Goal: Information Seeking & Learning: Learn about a topic

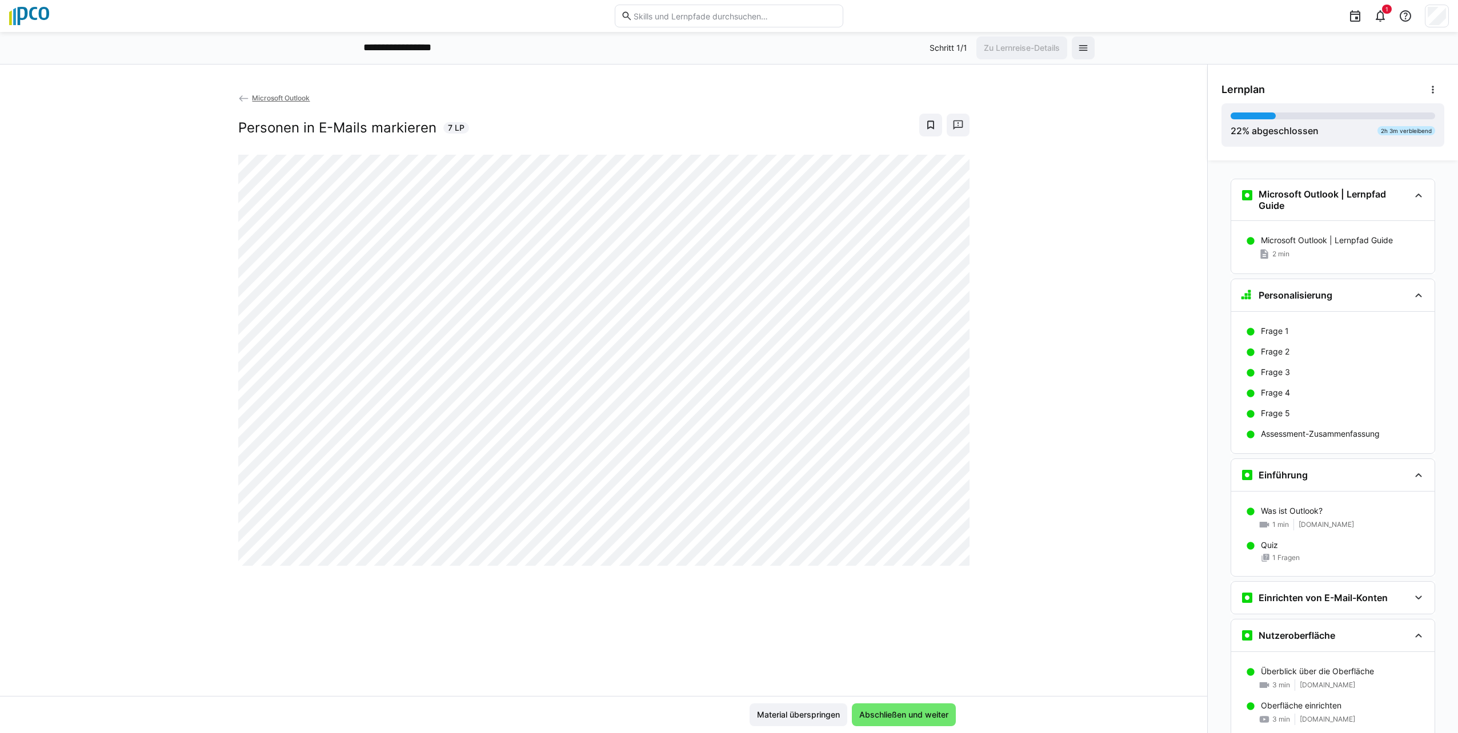
scroll to position [484, 0]
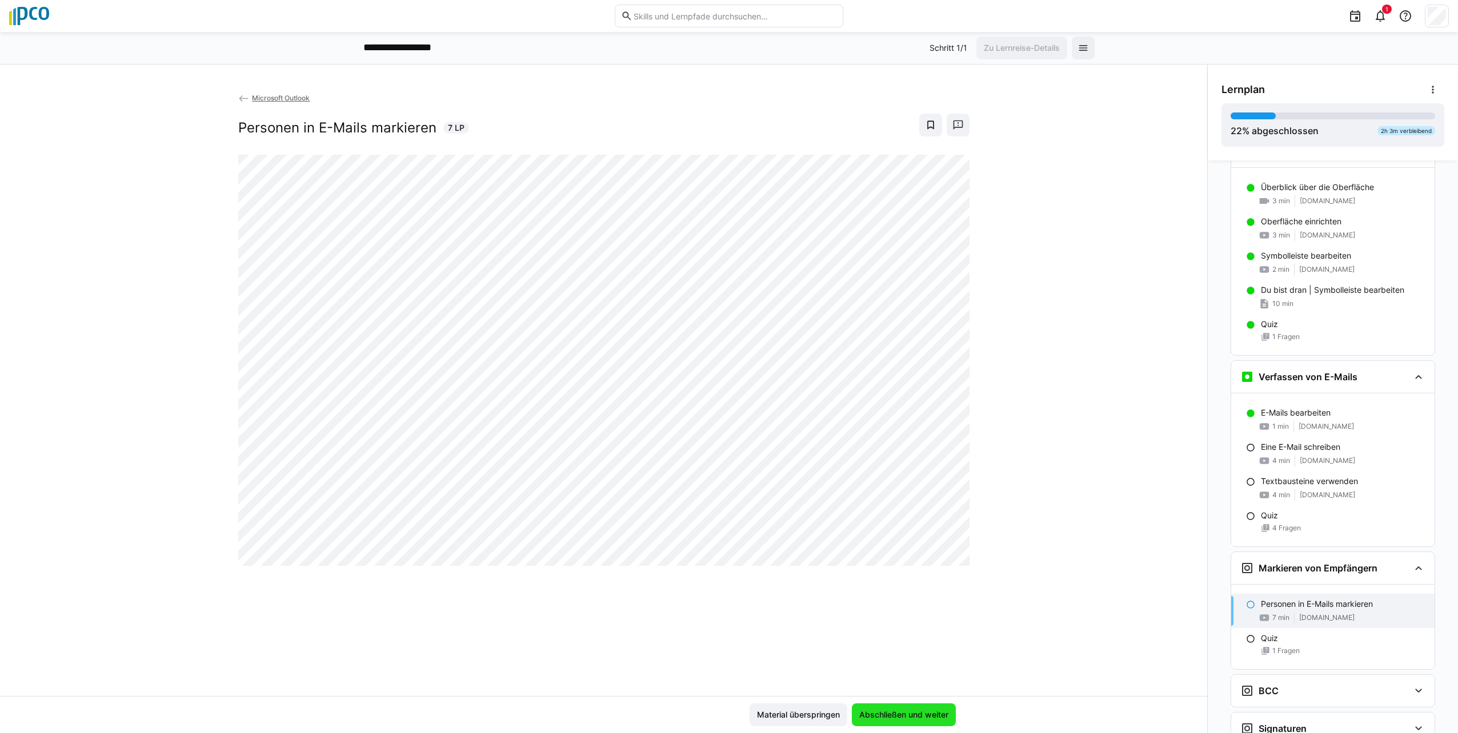
click at [891, 723] on span "Abschließen und weiter" at bounding box center [904, 715] width 104 height 23
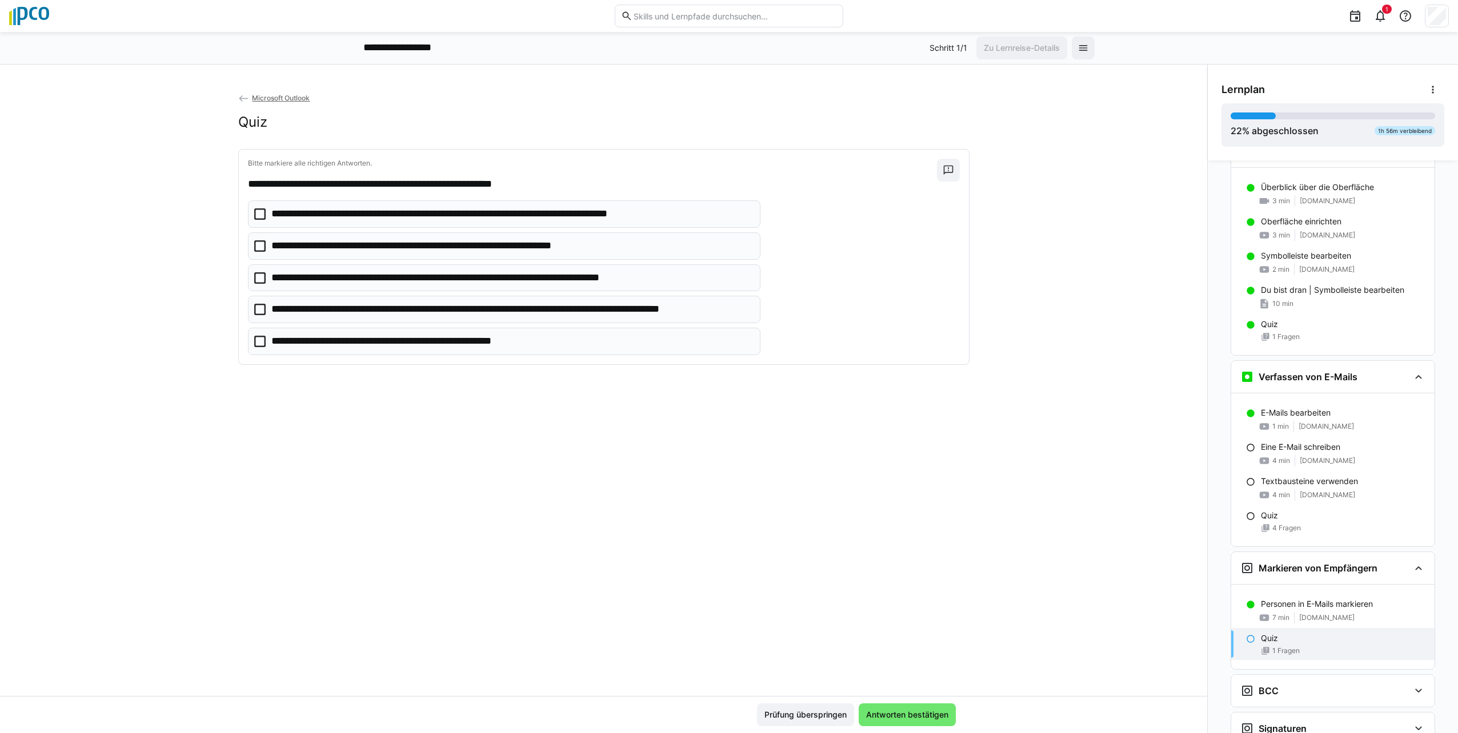
click at [256, 214] on icon at bounding box center [259, 213] width 11 height 11
click at [256, 340] on icon at bounding box center [259, 341] width 11 height 11
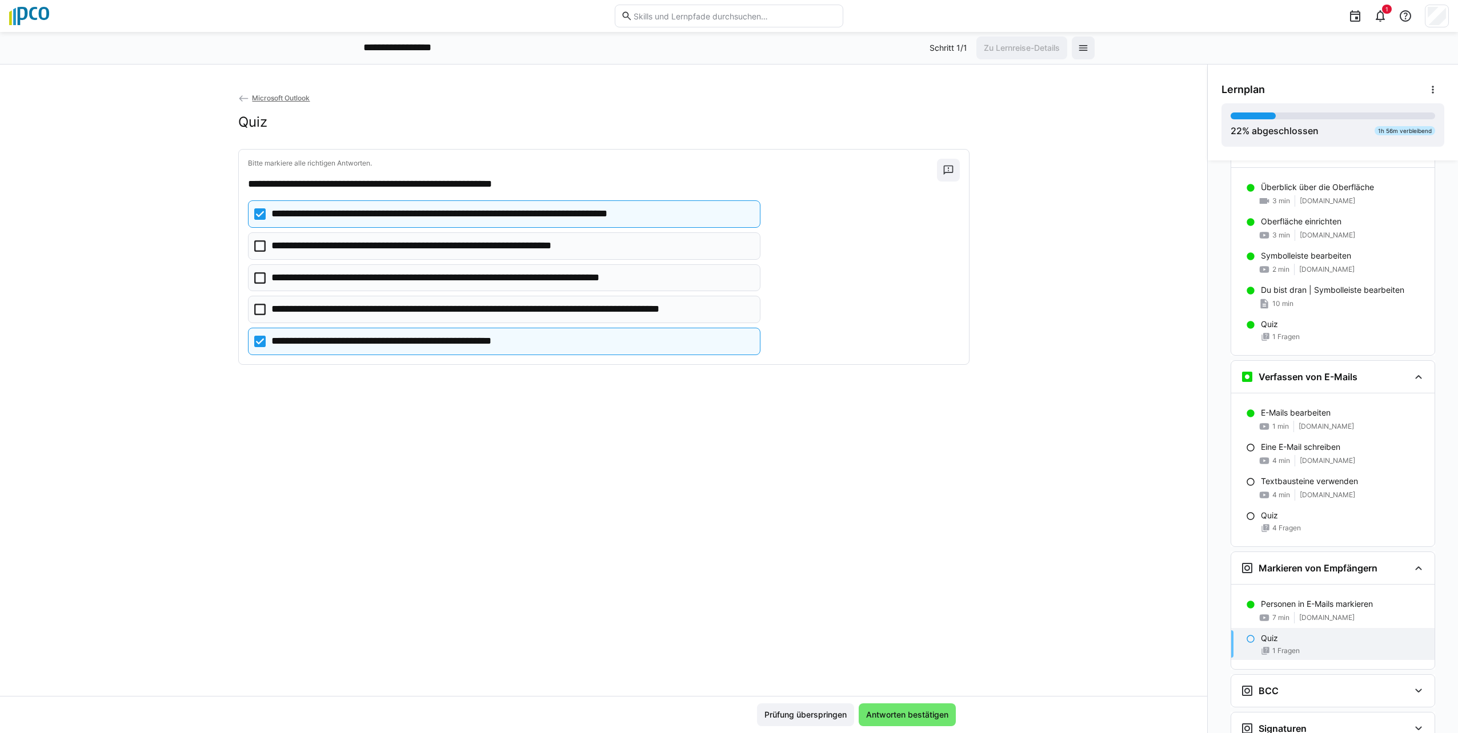
click at [258, 275] on icon at bounding box center [259, 277] width 11 height 11
click at [908, 712] on span "Antworten bestätigen" at bounding box center [907, 714] width 86 height 11
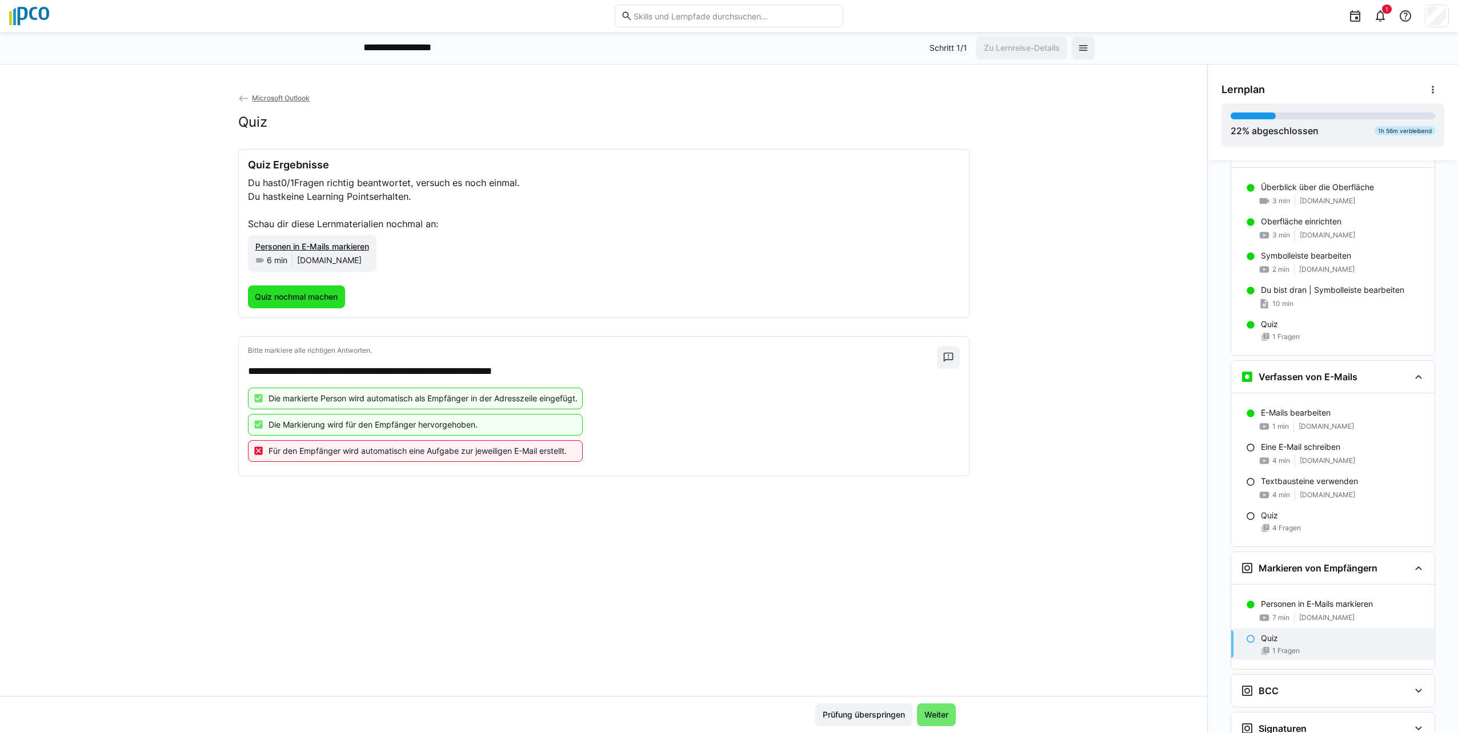
click at [306, 299] on span "Quiz nochmal machen" at bounding box center [296, 296] width 86 height 11
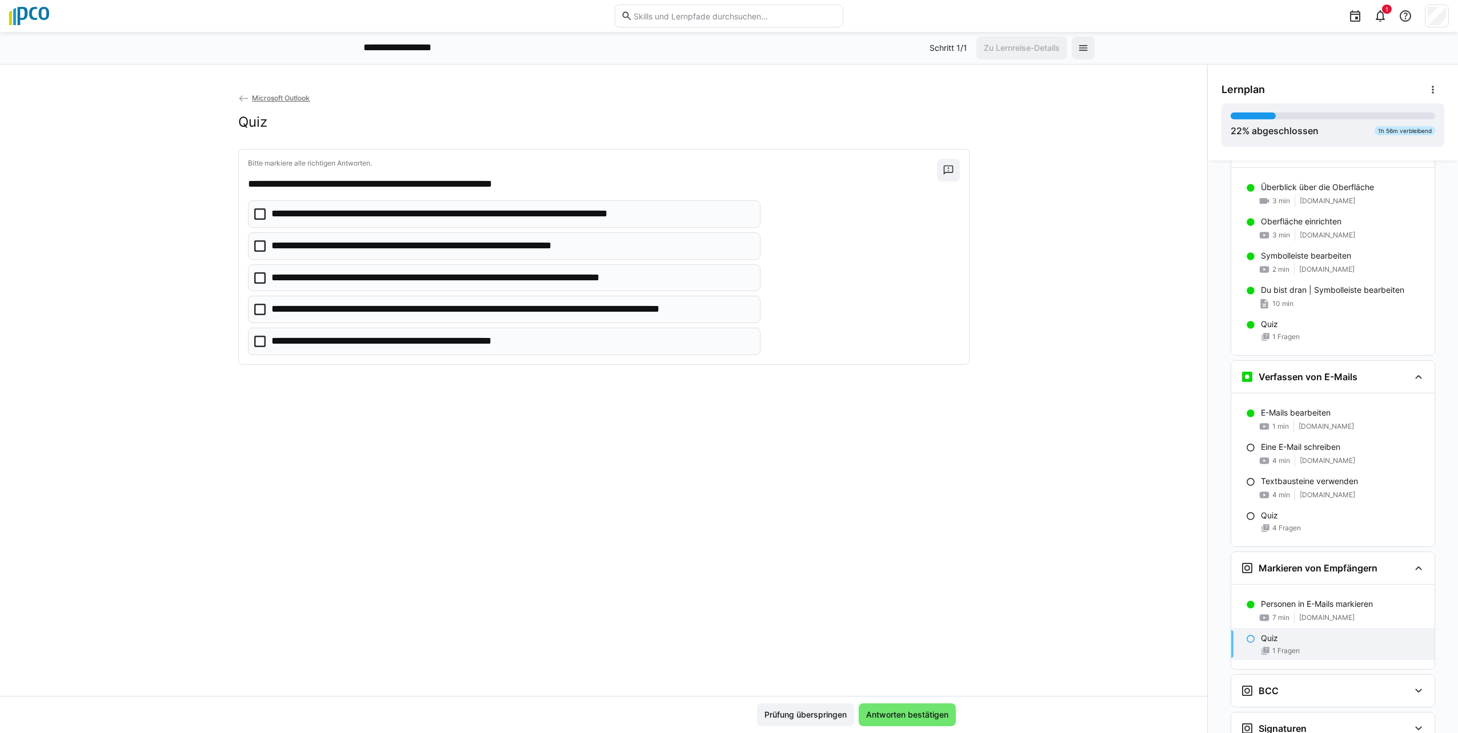
click at [254, 214] on icon at bounding box center [259, 213] width 11 height 11
click at [254, 307] on icon at bounding box center [259, 309] width 11 height 11
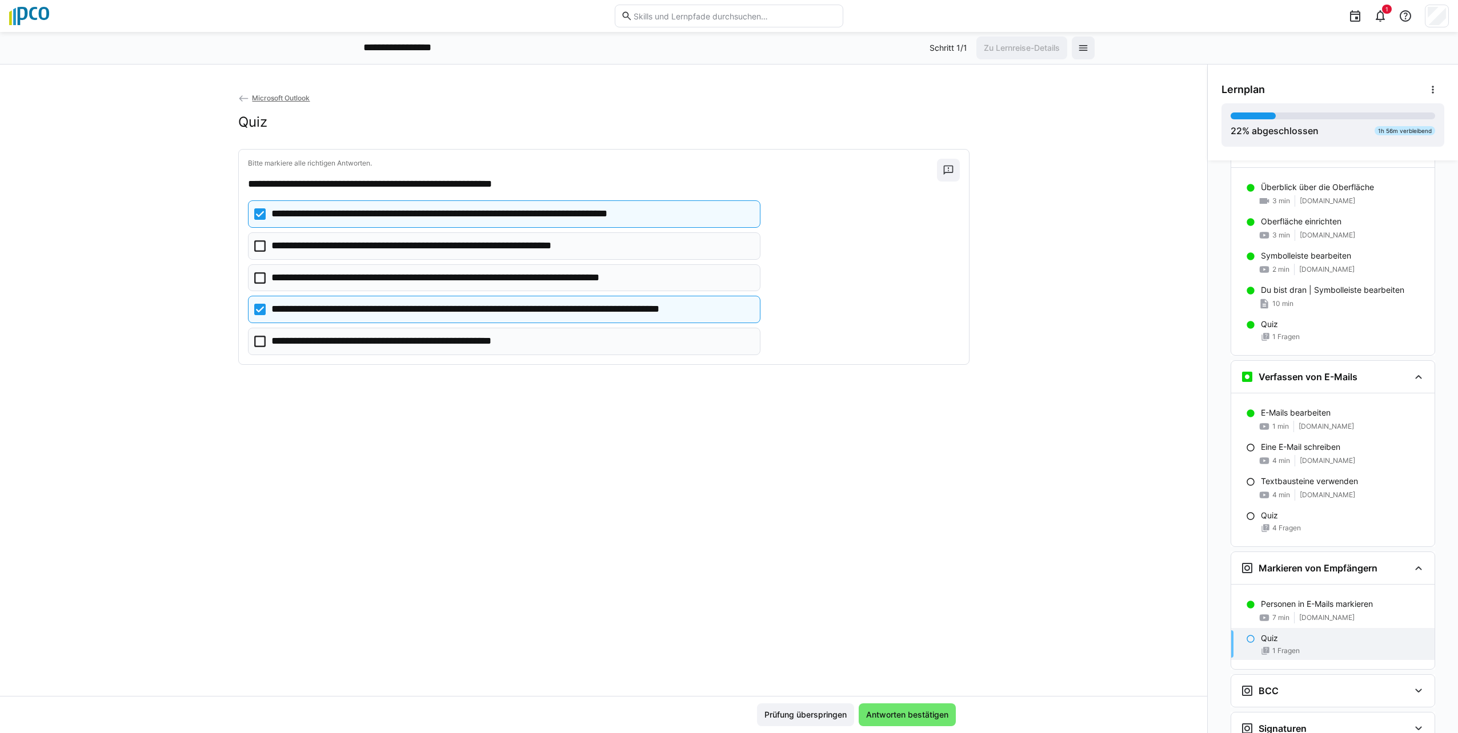
click at [261, 340] on icon at bounding box center [259, 341] width 11 height 11
click at [259, 305] on icon at bounding box center [259, 309] width 11 height 11
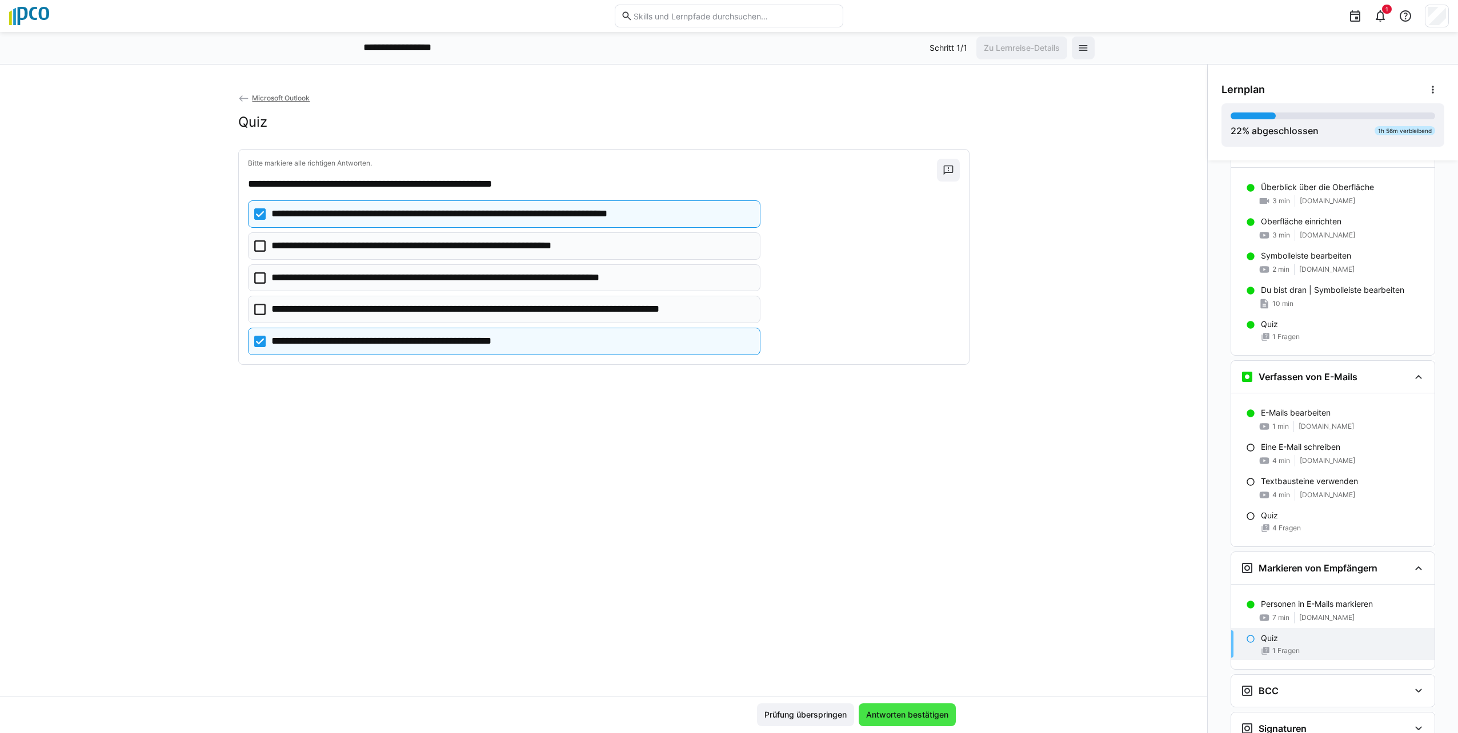
click at [897, 719] on span "Antworten bestätigen" at bounding box center [907, 714] width 86 height 11
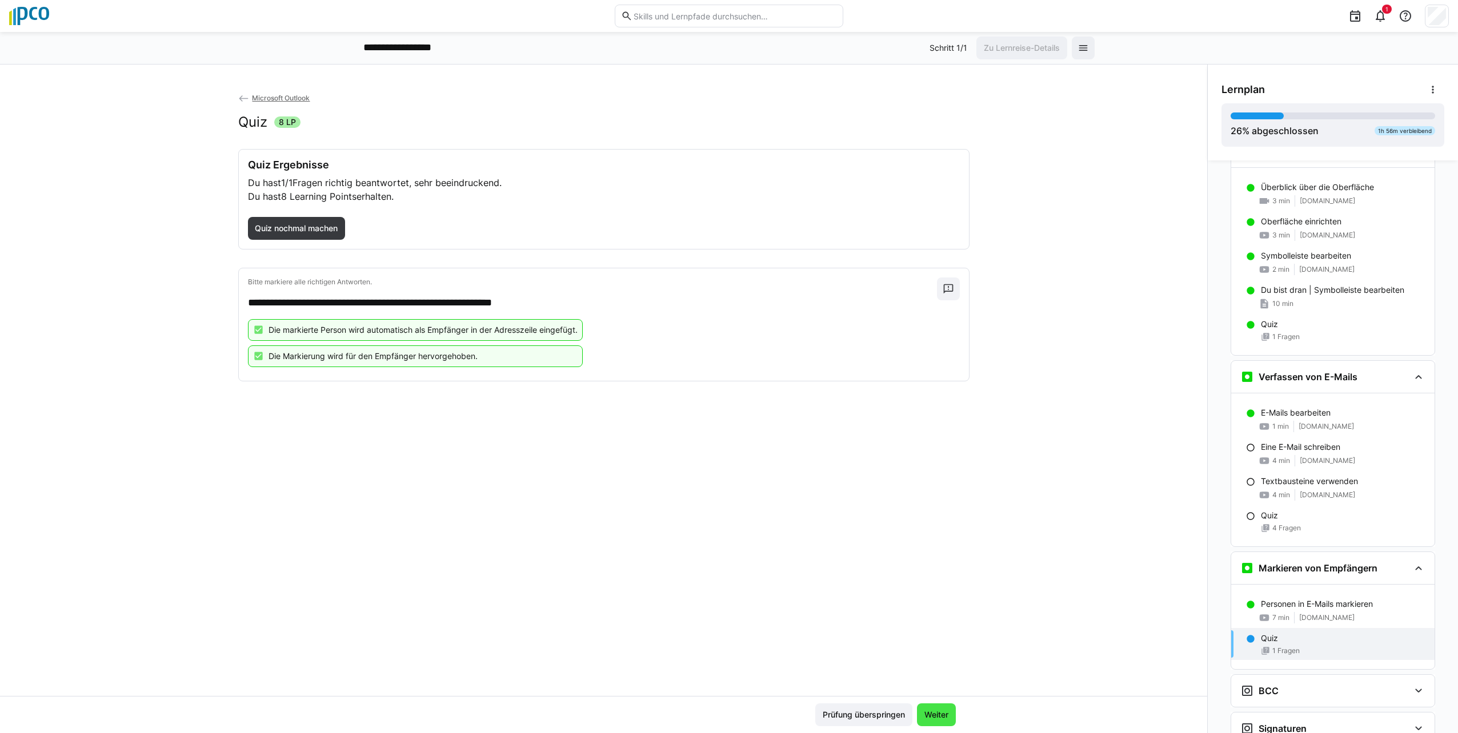
click at [936, 719] on span "Weiter" at bounding box center [936, 714] width 27 height 11
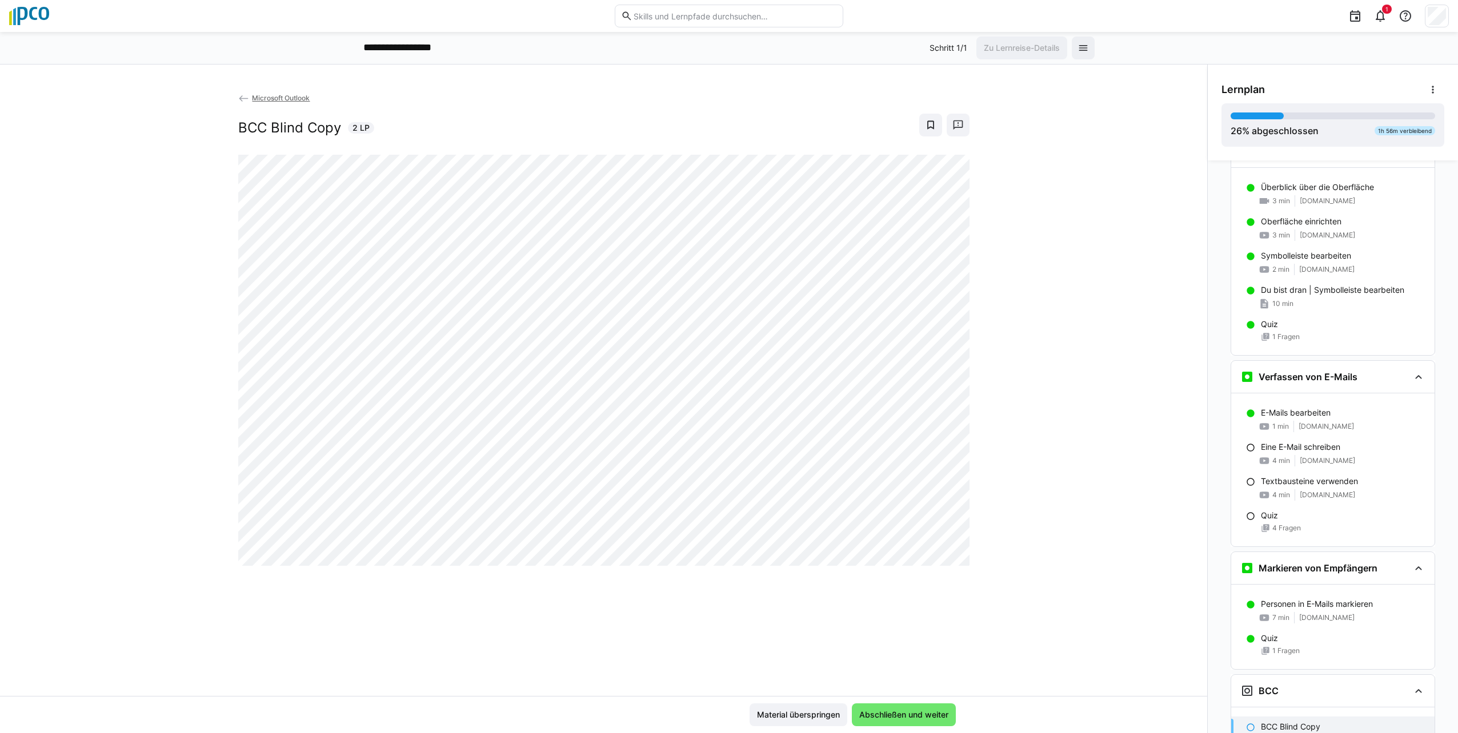
scroll to position [569, 0]
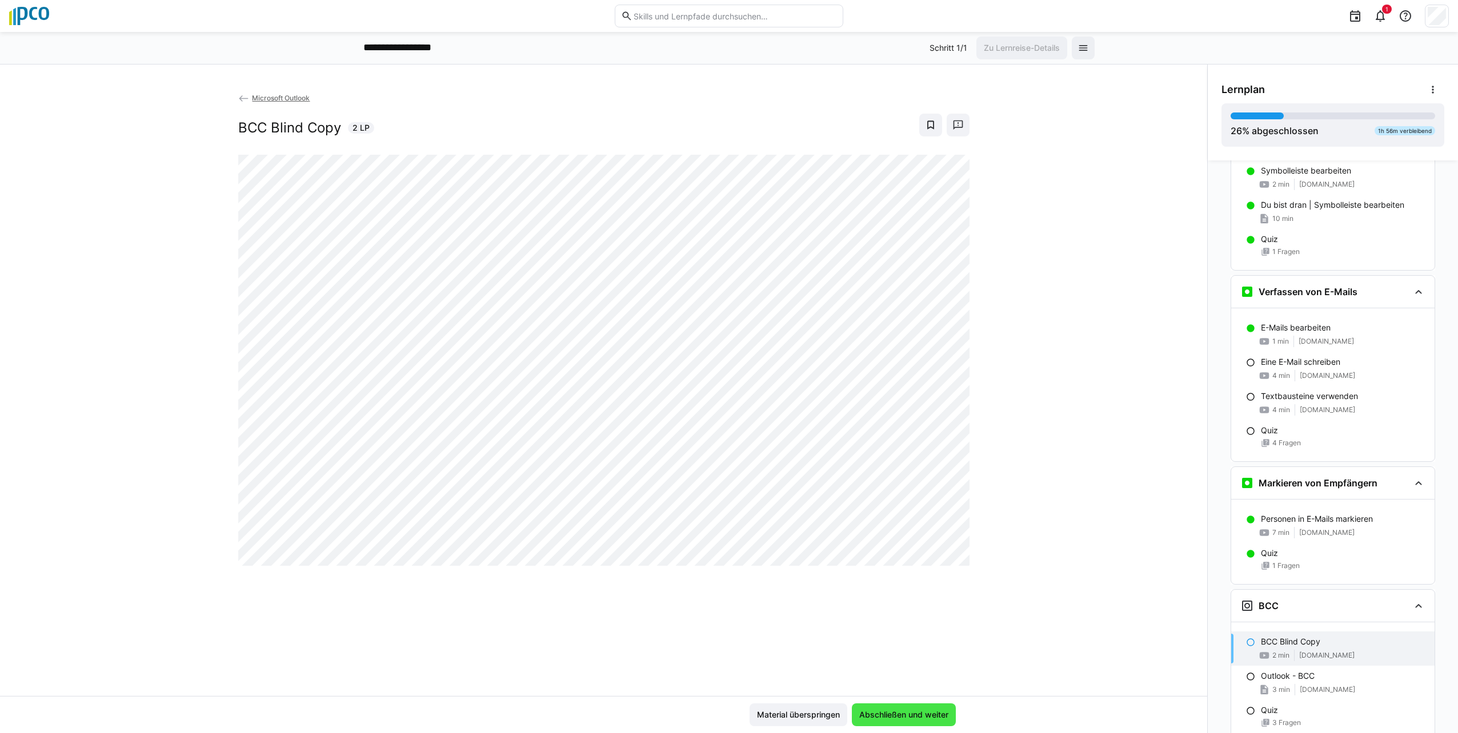
click at [942, 718] on span "Abschließen und weiter" at bounding box center [903, 714] width 93 height 11
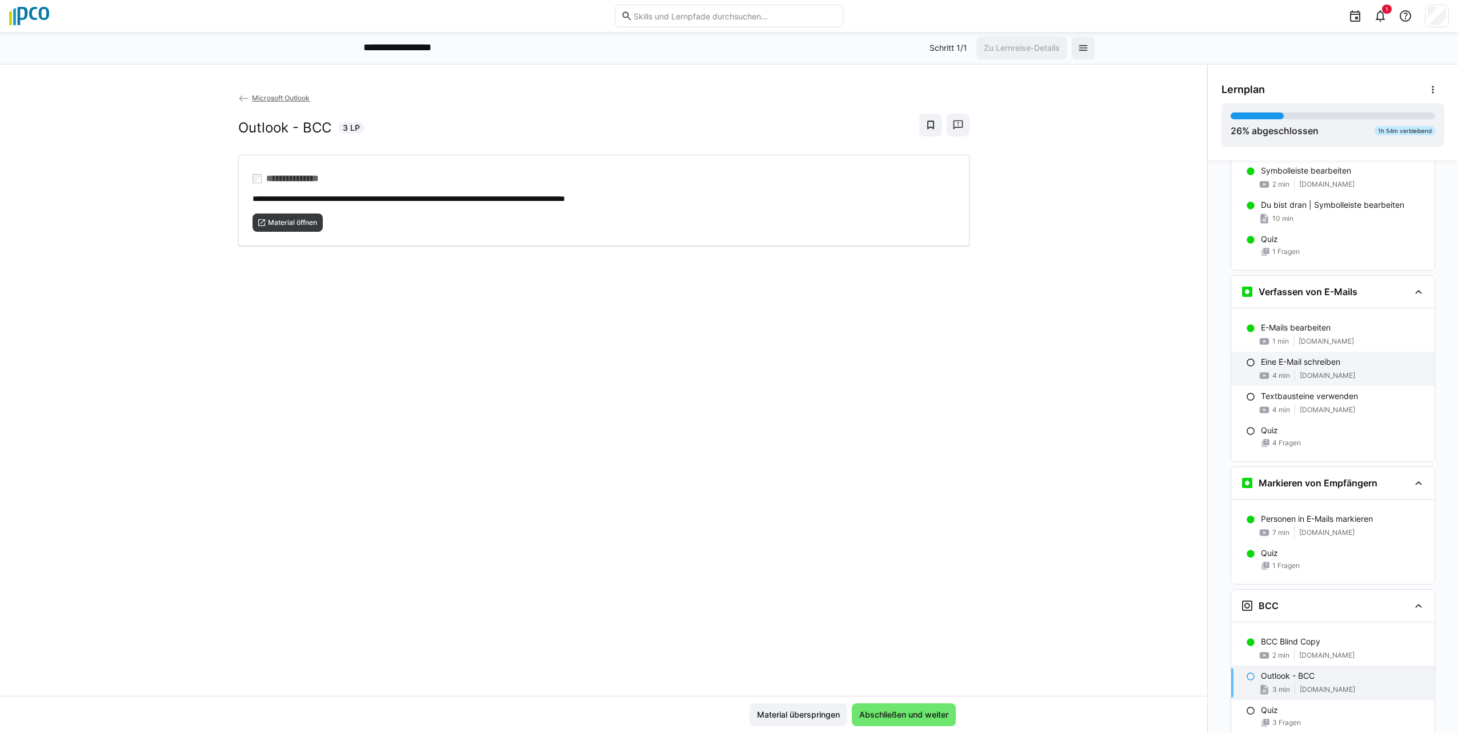
click at [1294, 374] on span at bounding box center [1294, 375] width 1 height 11
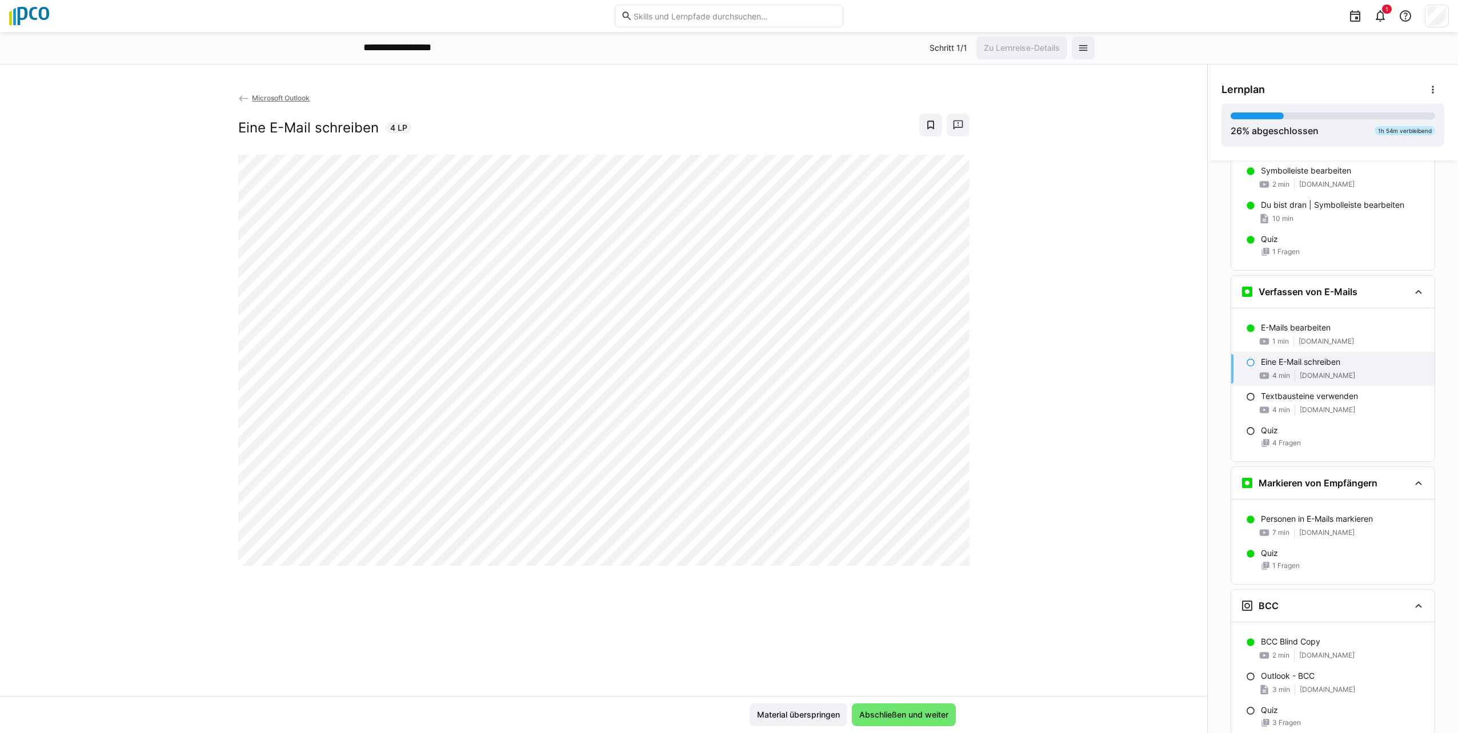
scroll to position [684, 0]
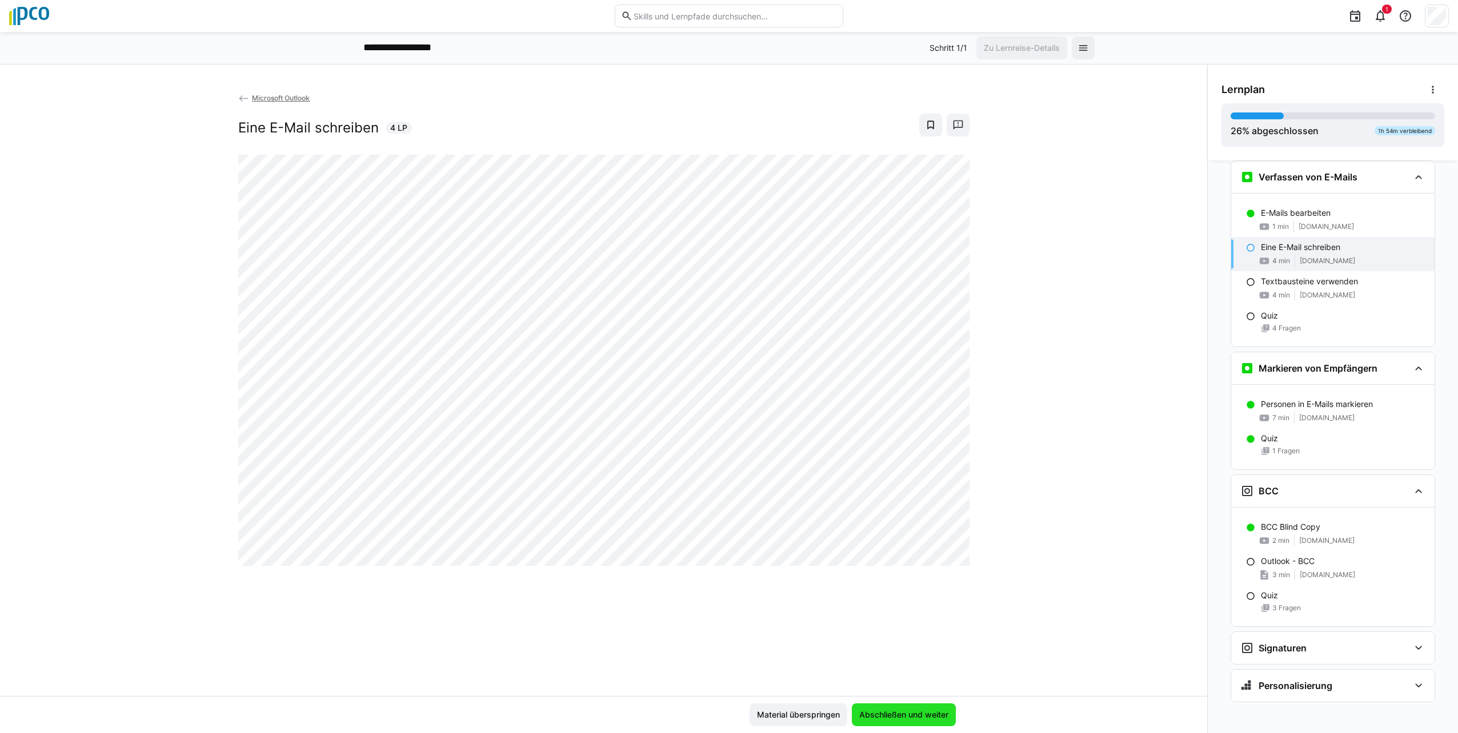
click at [910, 718] on span "Abschließen und weiter" at bounding box center [903, 714] width 93 height 11
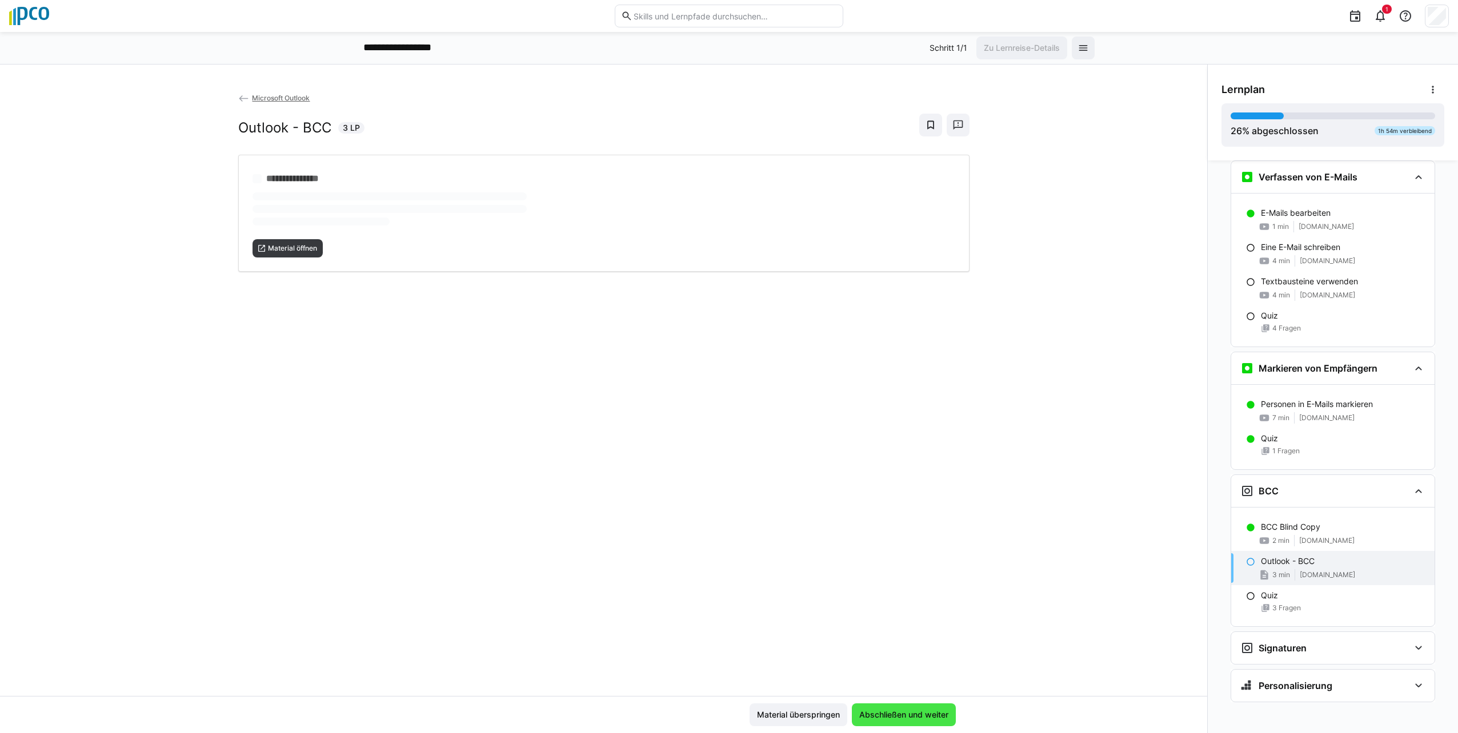
scroll to position [689, 0]
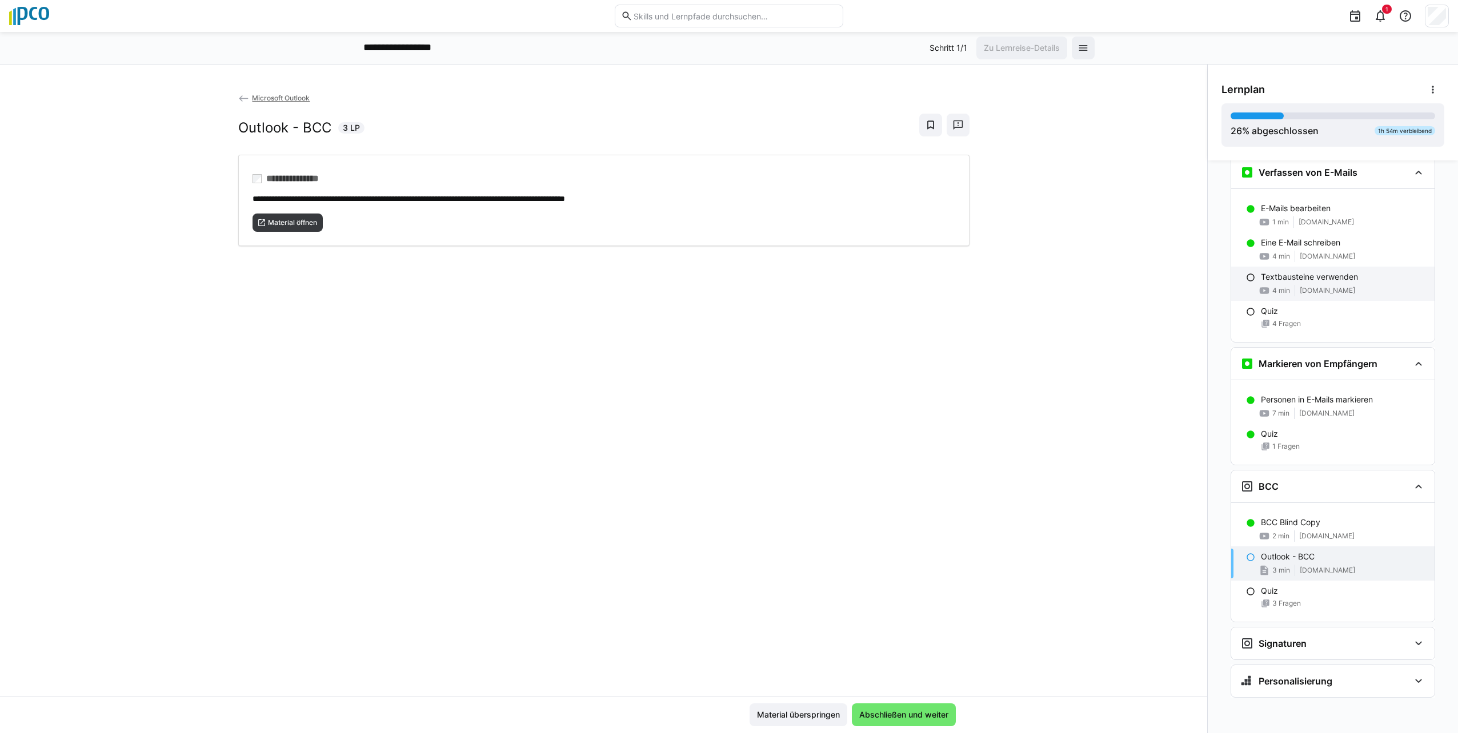
click at [1246, 275] on eds-icon at bounding box center [1250, 277] width 9 height 9
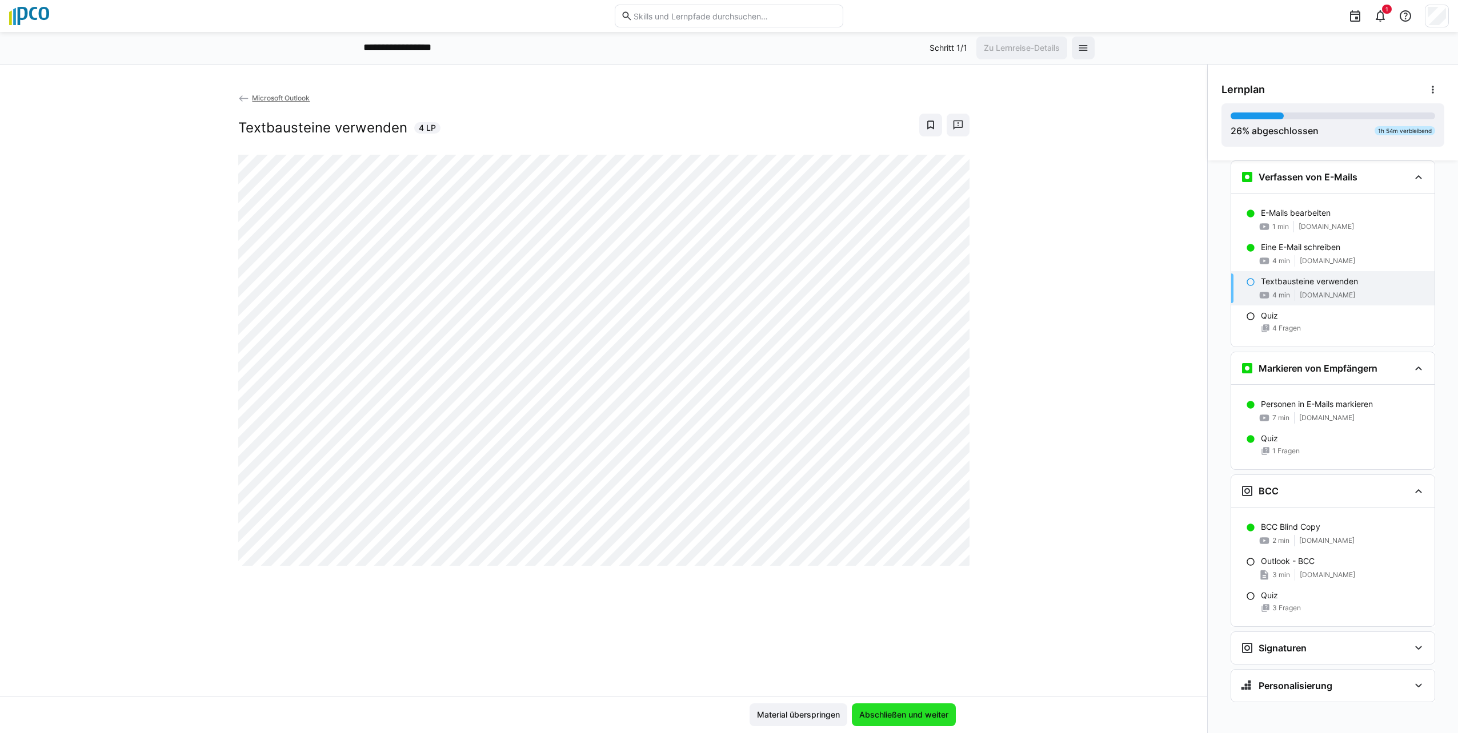
click at [899, 715] on span "Abschließen und weiter" at bounding box center [903, 714] width 93 height 11
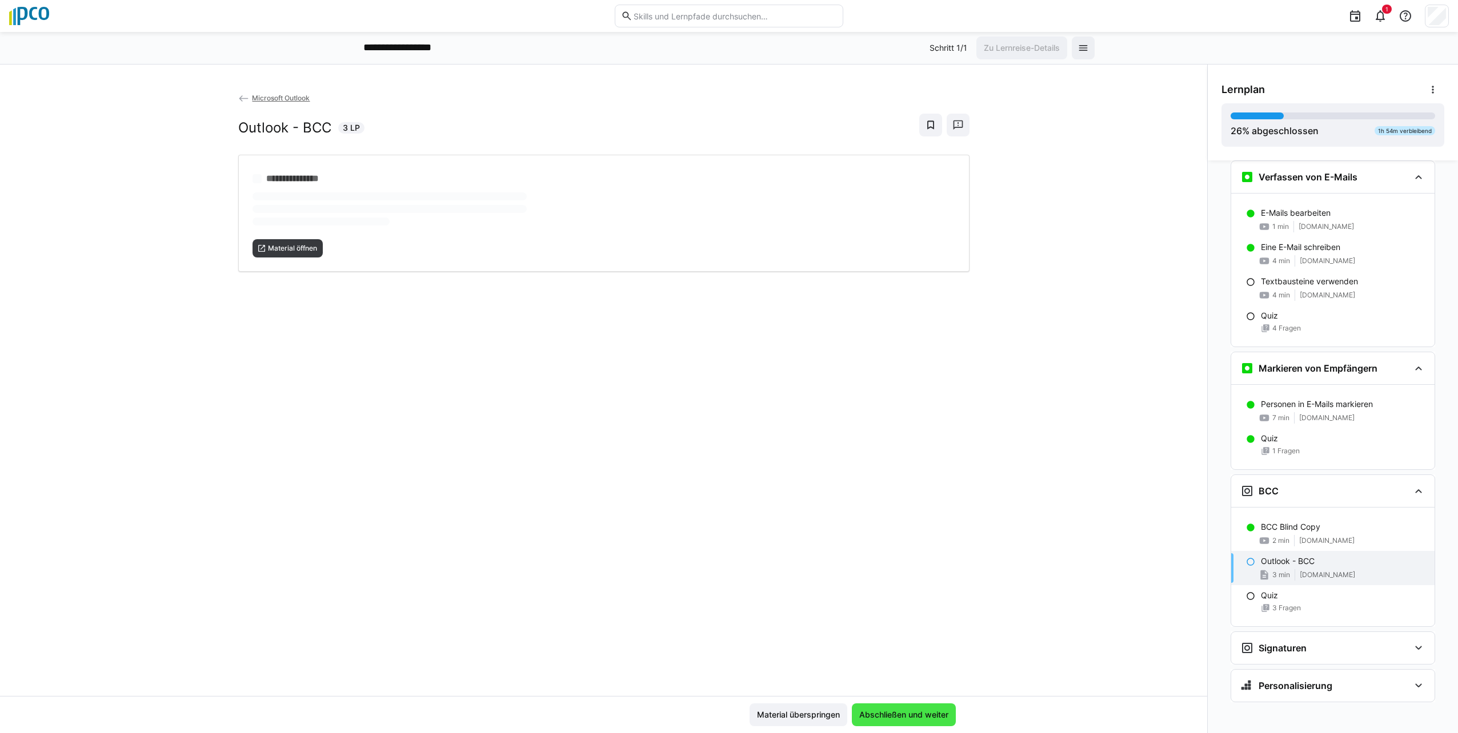
scroll to position [689, 0]
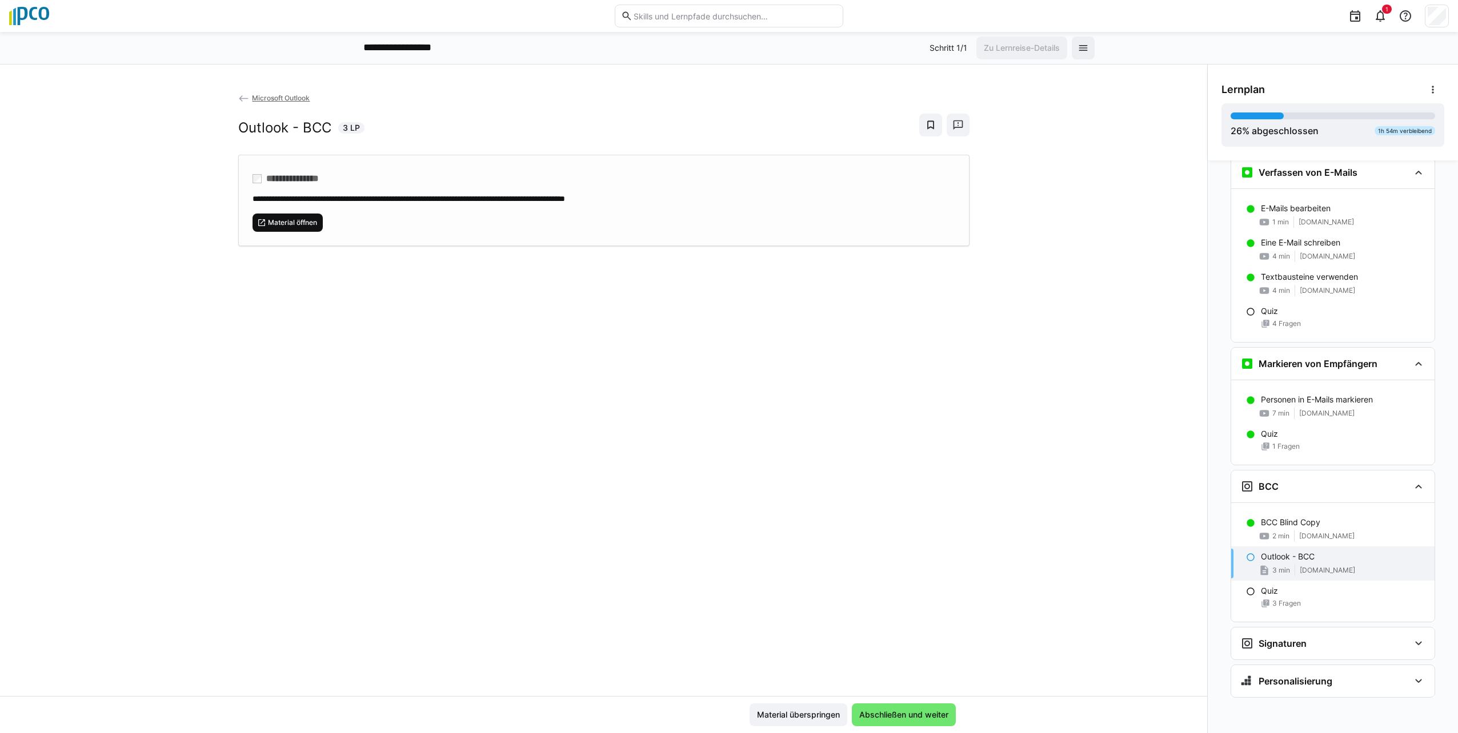
click at [277, 224] on span "Material öffnen" at bounding box center [292, 222] width 51 height 9
click at [1246, 589] on eds-icon at bounding box center [1250, 591] width 9 height 9
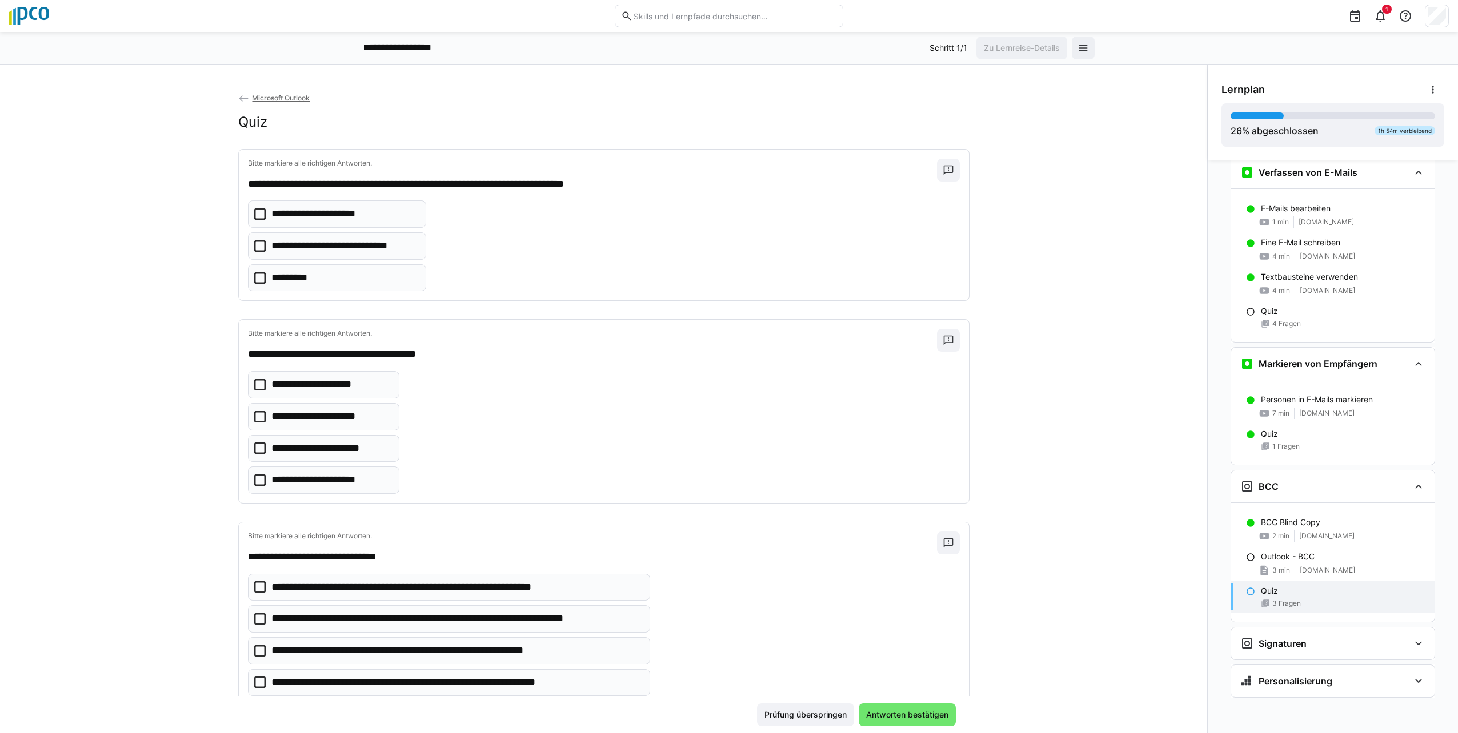
click at [254, 243] on icon at bounding box center [259, 245] width 11 height 11
click at [258, 418] on icon at bounding box center [259, 416] width 11 height 11
click at [254, 652] on icon at bounding box center [259, 650] width 11 height 11
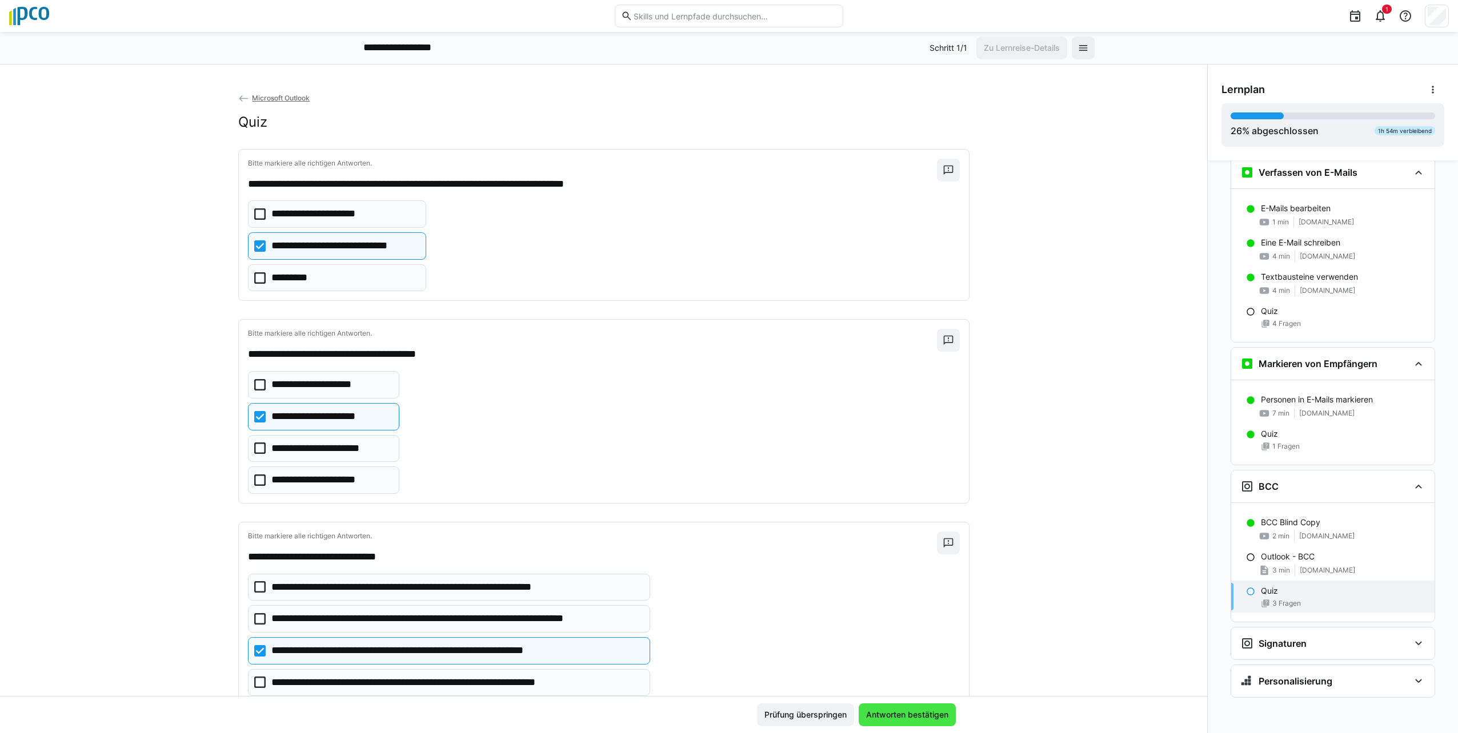
click at [904, 715] on span "Antworten bestätigen" at bounding box center [907, 714] width 86 height 11
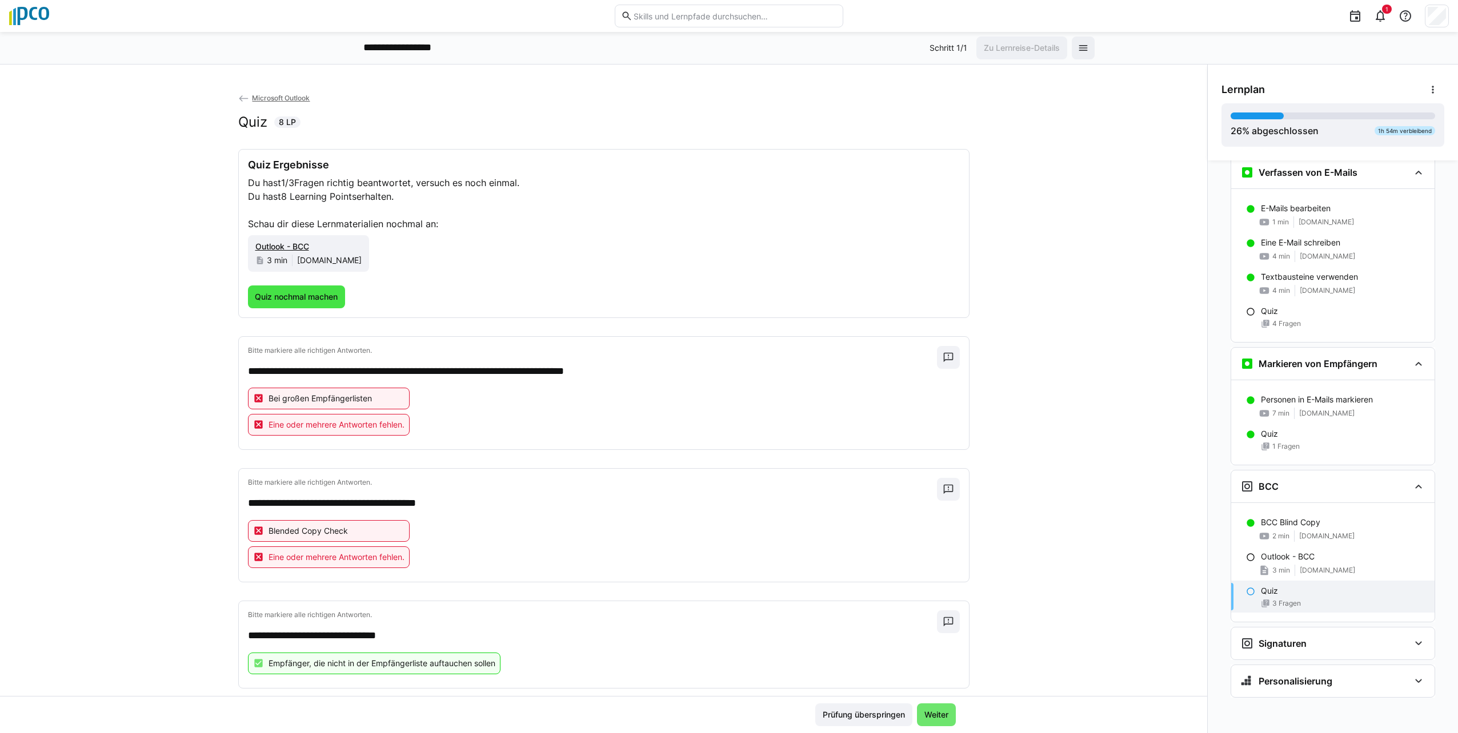
click at [283, 294] on span "Quiz nochmal machen" at bounding box center [296, 296] width 86 height 11
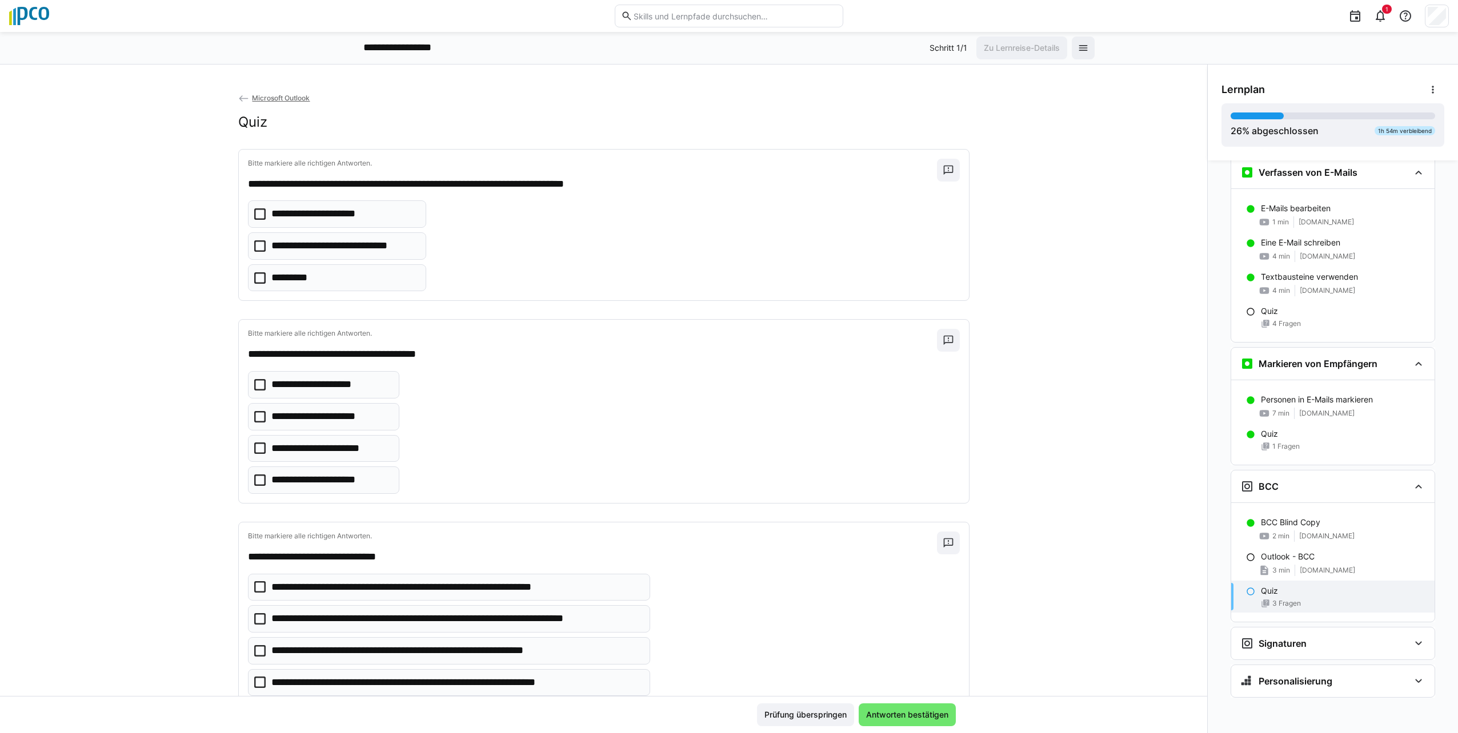
click at [254, 214] on icon at bounding box center [259, 213] width 11 height 11
click at [254, 277] on icon at bounding box center [259, 277] width 11 height 11
click at [254, 384] on icon at bounding box center [259, 384] width 11 height 11
click at [254, 485] on icon at bounding box center [259, 480] width 11 height 11
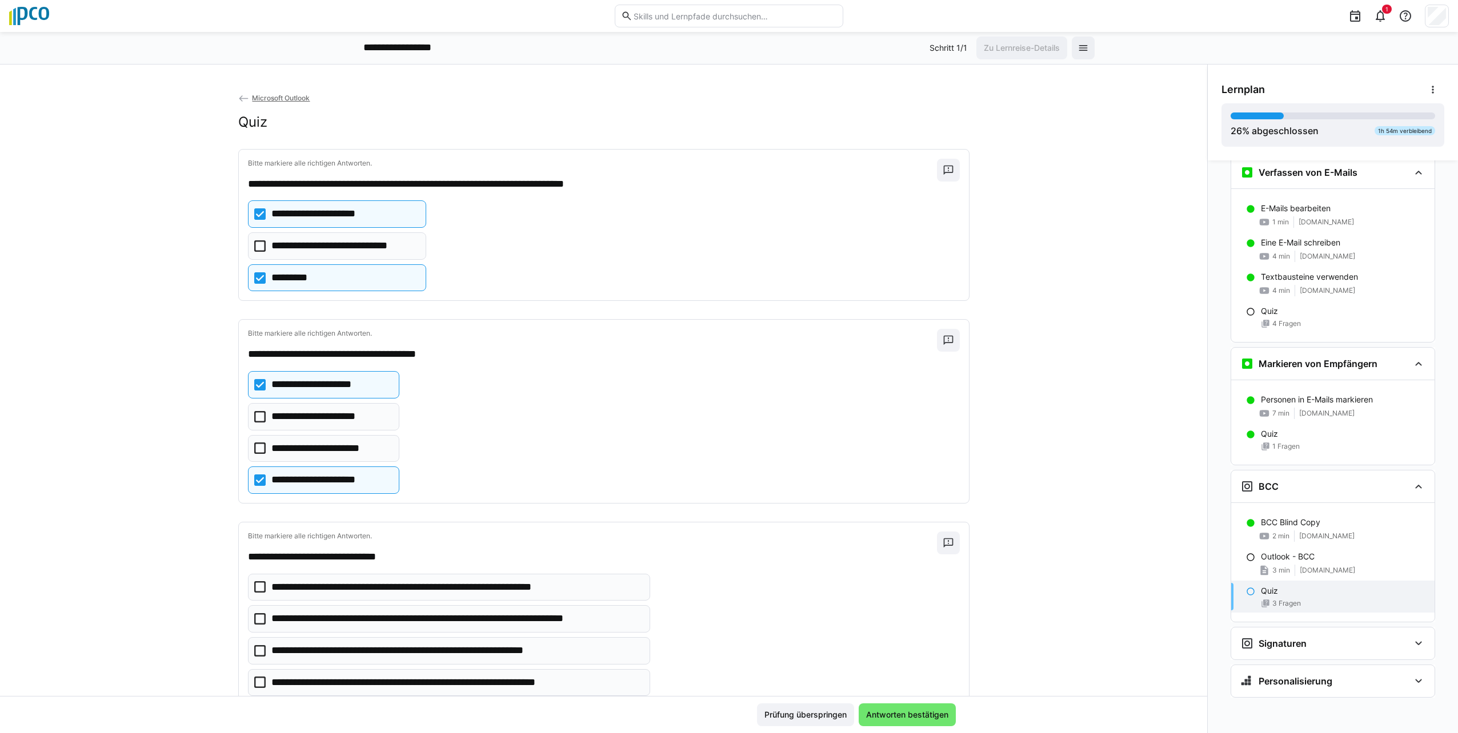
click at [254, 588] on icon at bounding box center [259, 586] width 11 height 11
click at [254, 651] on icon at bounding box center [259, 650] width 11 height 11
click at [876, 707] on span "Antworten bestätigen" at bounding box center [907, 715] width 97 height 23
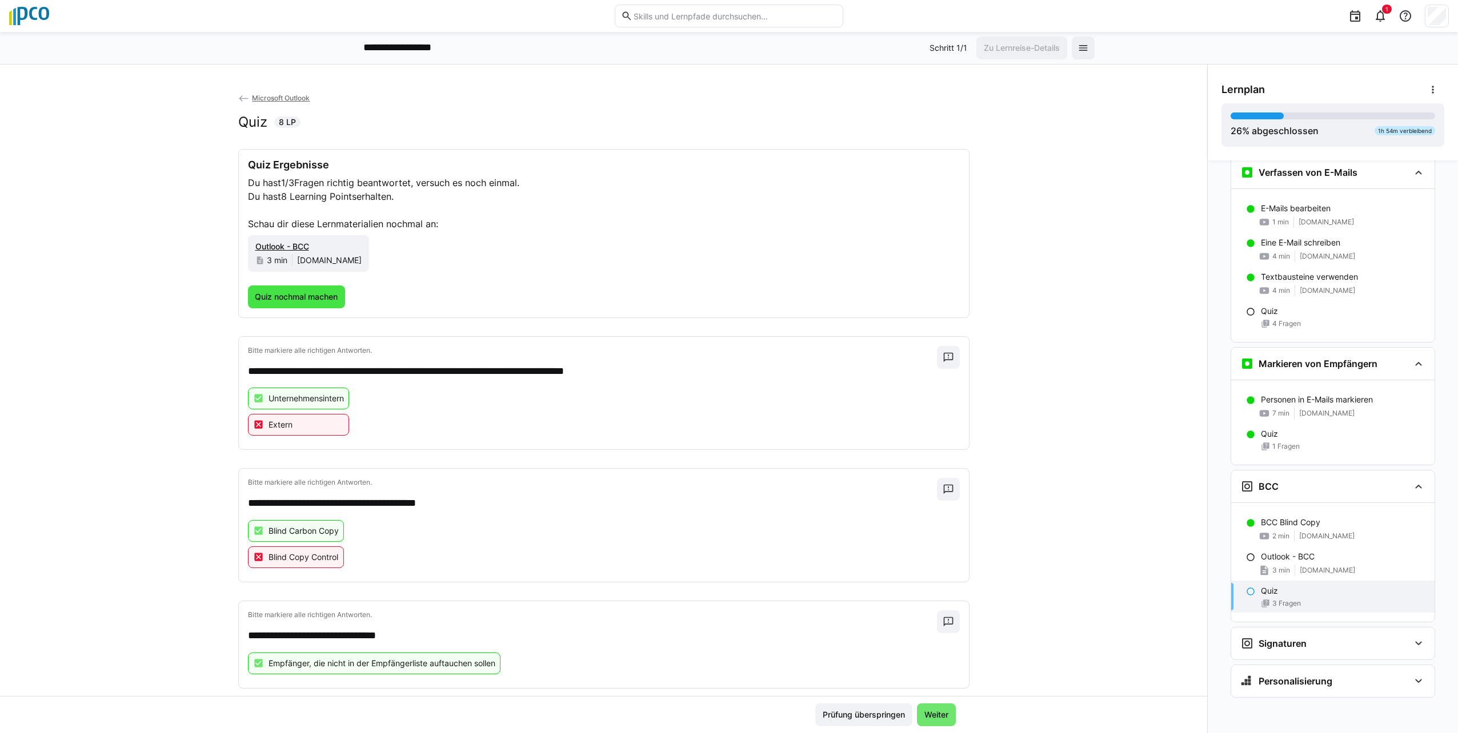
click at [300, 298] on span "Quiz nochmal machen" at bounding box center [296, 296] width 86 height 11
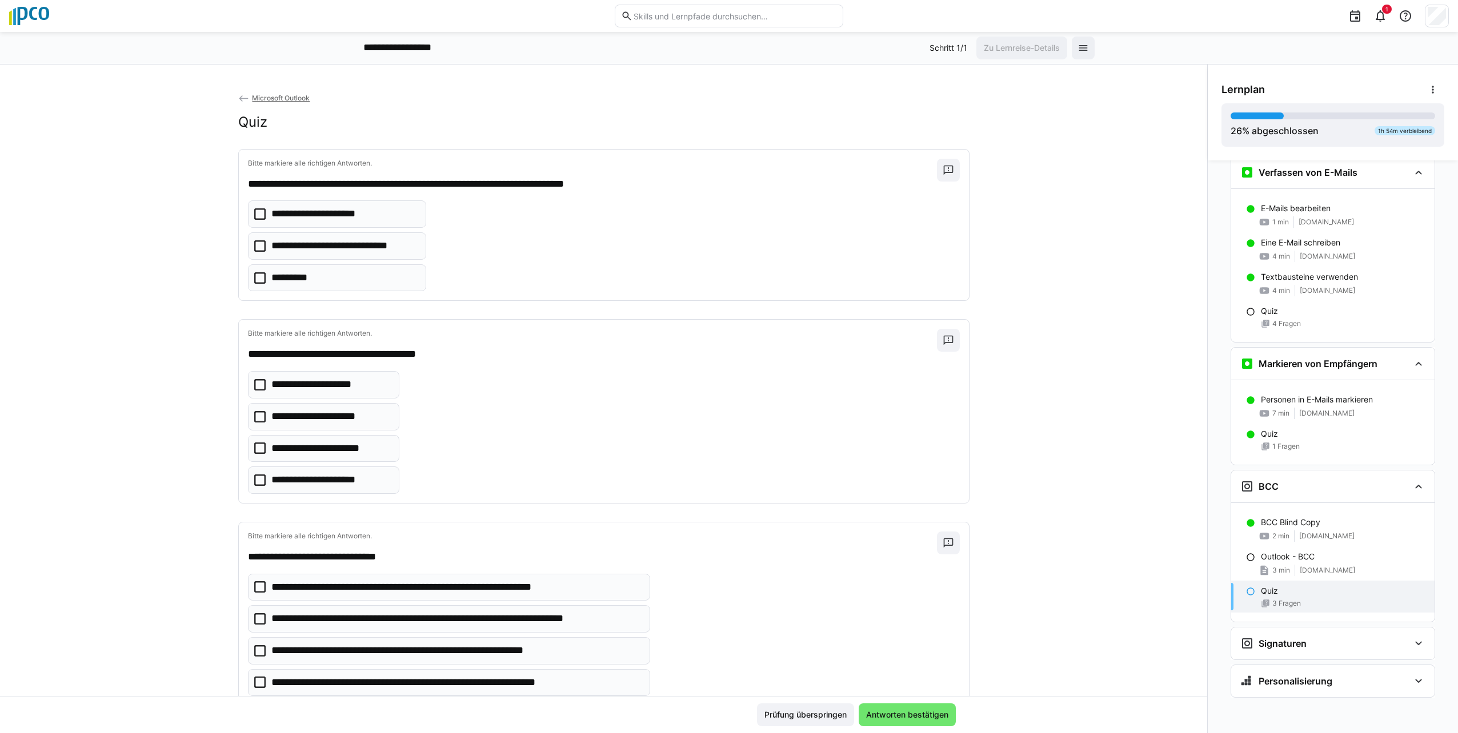
click at [254, 210] on icon at bounding box center [259, 213] width 11 height 11
click at [254, 383] on icon at bounding box center [259, 384] width 11 height 11
click at [254, 653] on icon at bounding box center [259, 650] width 11 height 11
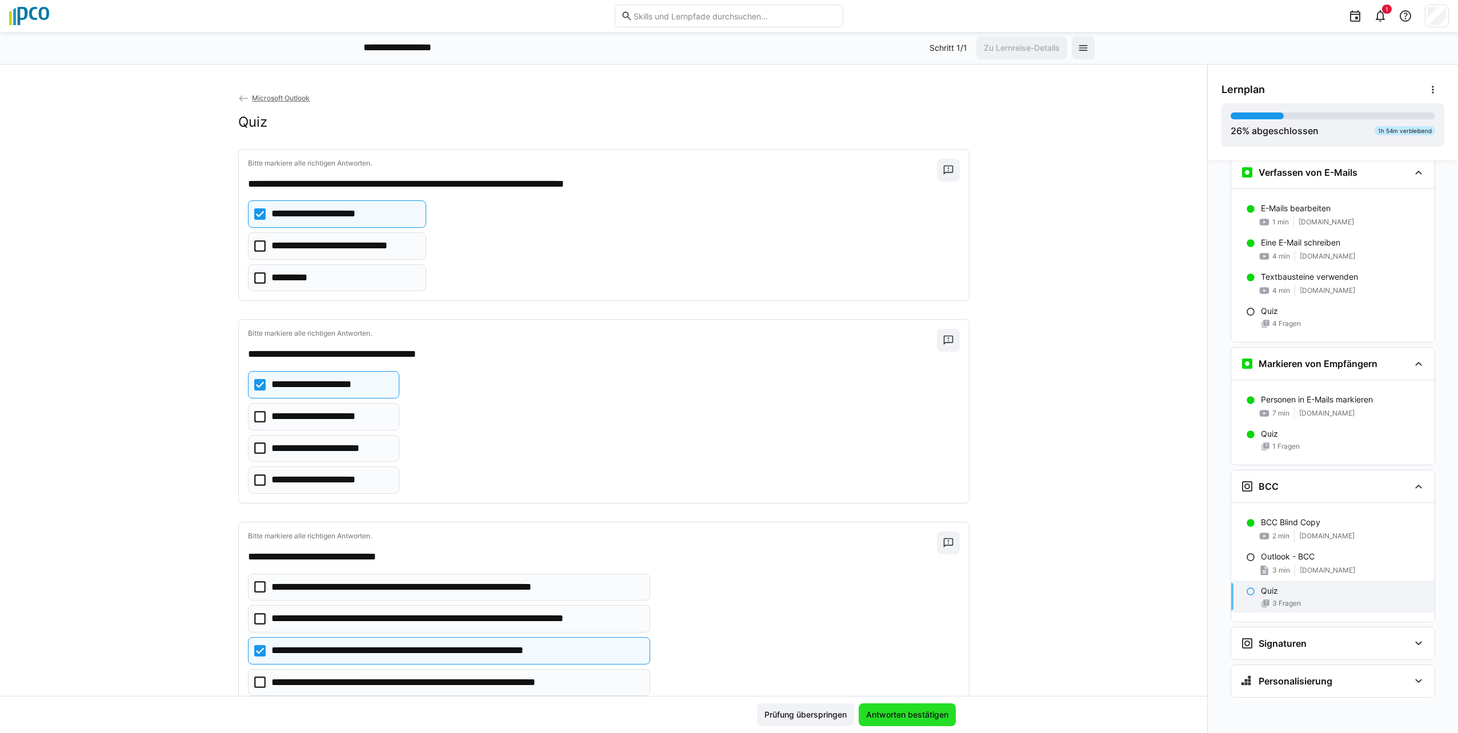
click at [893, 711] on span "Antworten bestätigen" at bounding box center [907, 714] width 86 height 11
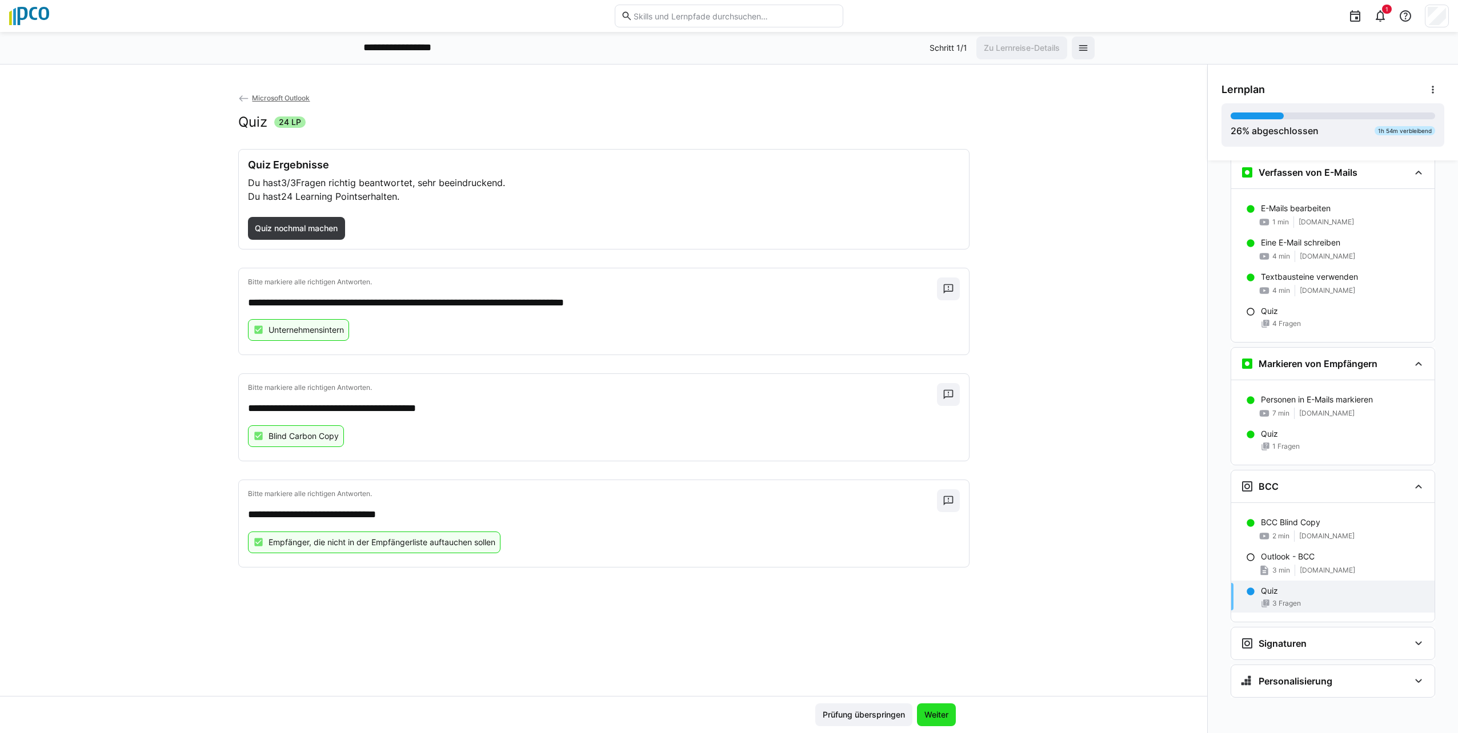
click at [942, 717] on span "Weiter" at bounding box center [936, 714] width 27 height 11
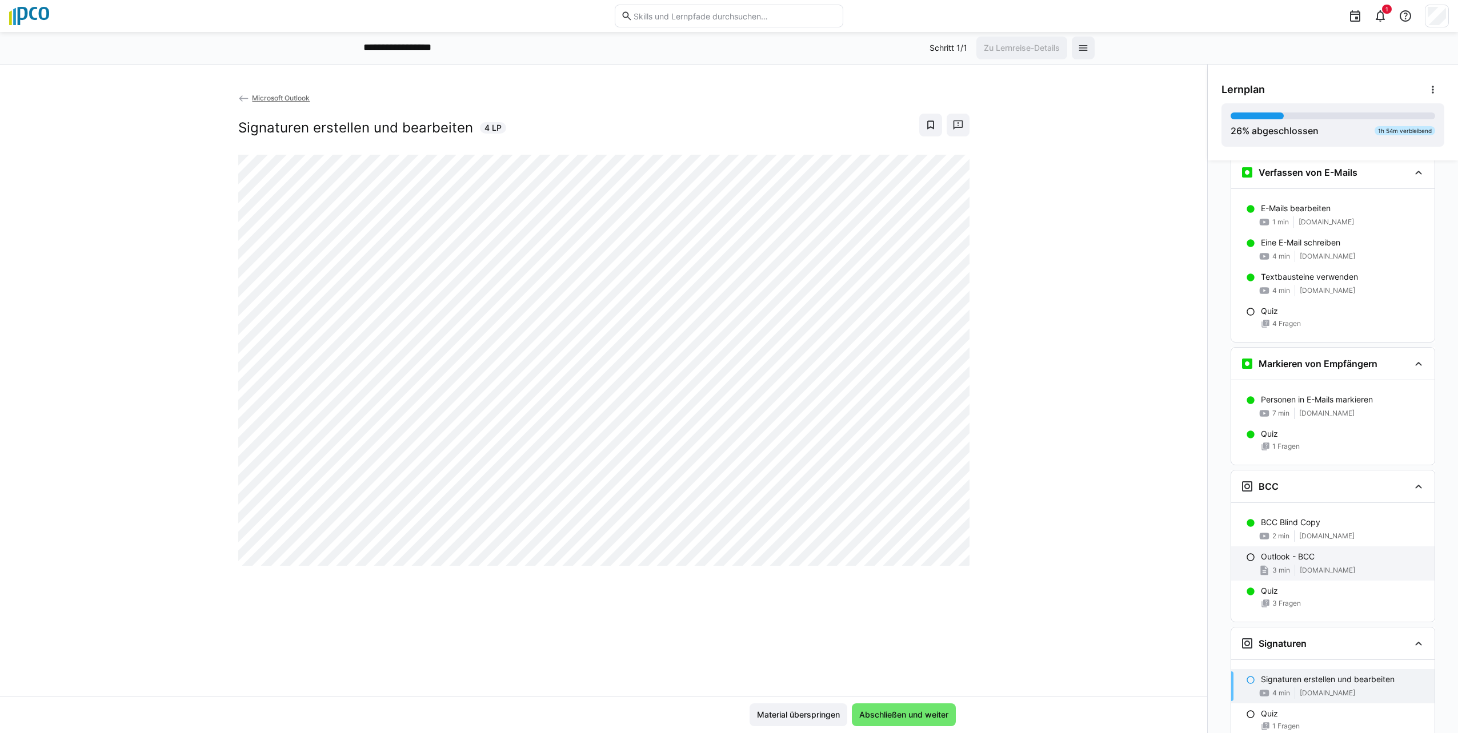
click at [1246, 560] on eds-icon at bounding box center [1250, 557] width 9 height 9
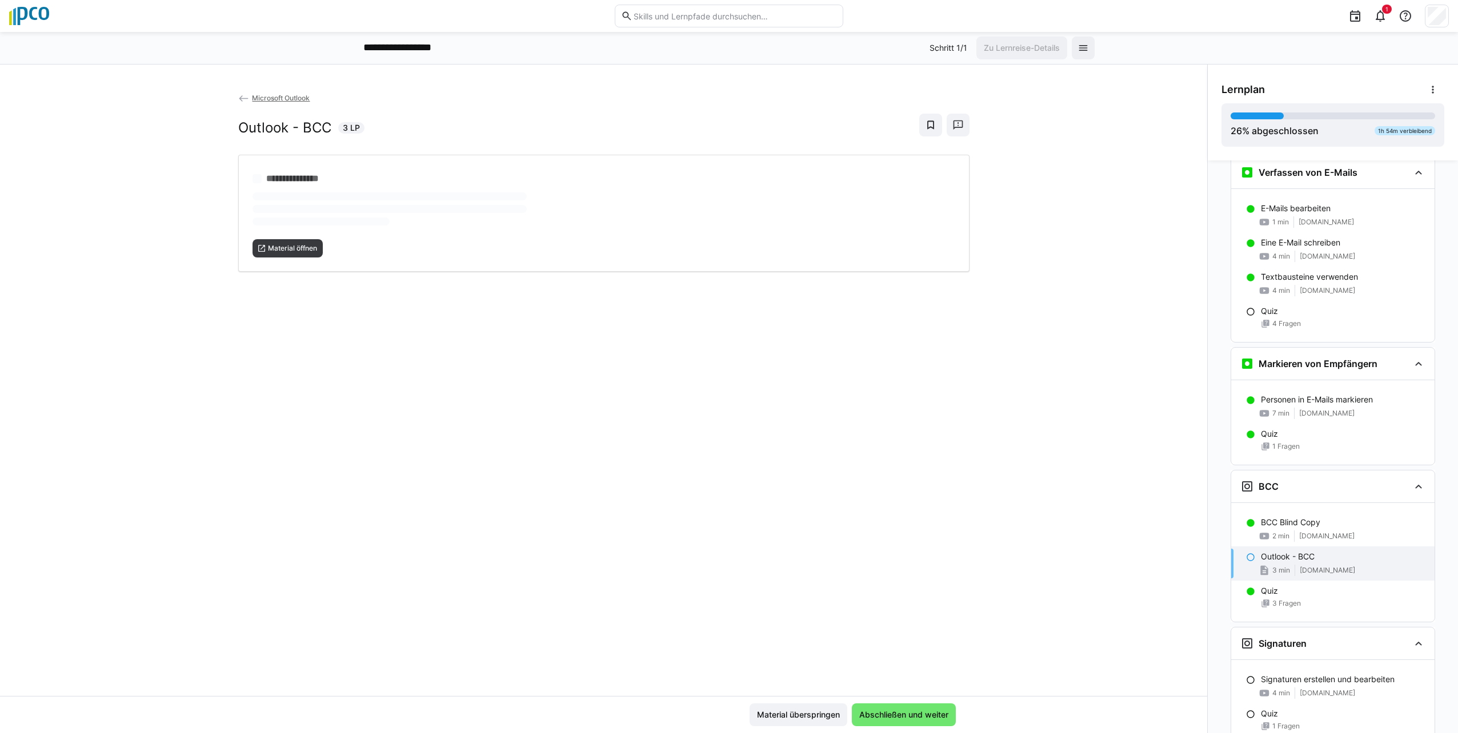
scroll to position [774, 0]
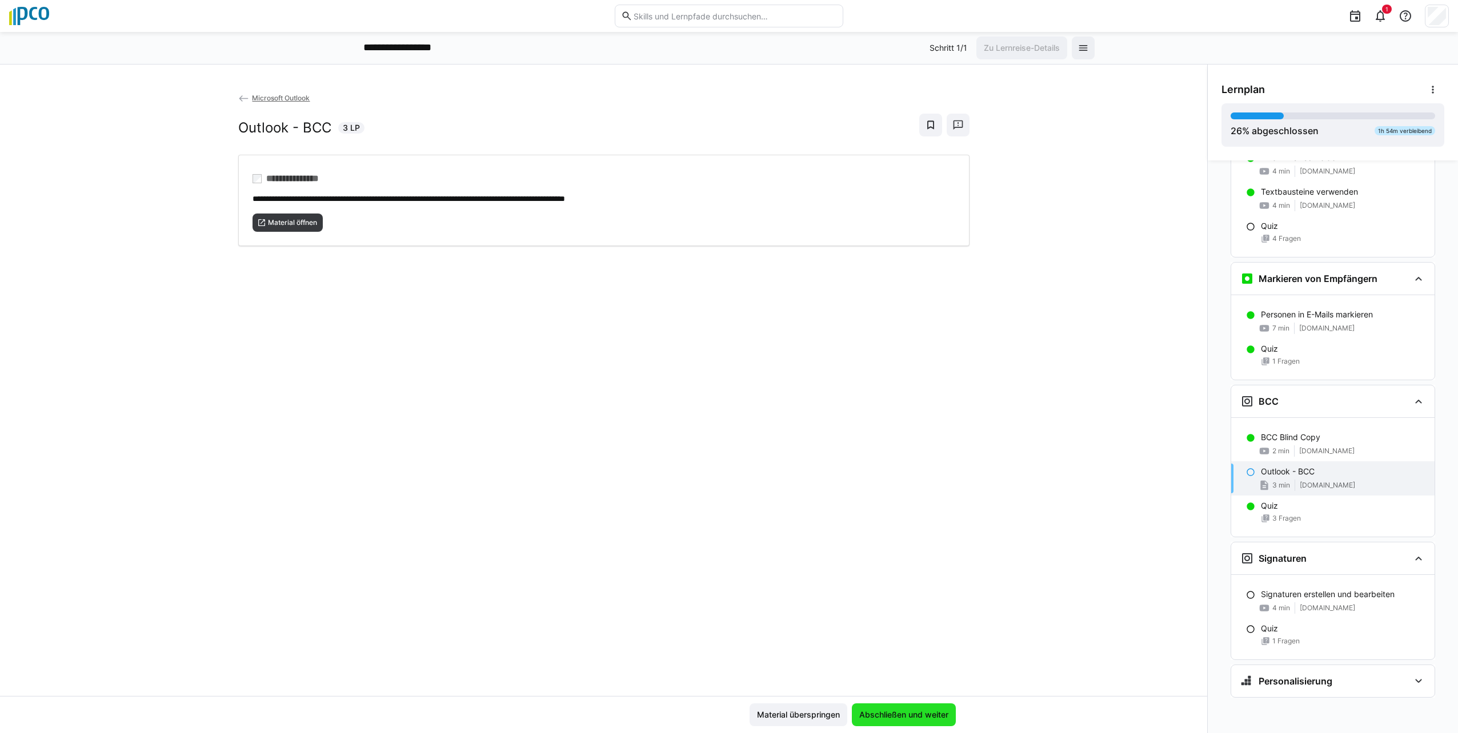
click at [915, 720] on span "Abschließen und weiter" at bounding box center [903, 714] width 93 height 11
click at [919, 706] on span "Abschließen und weiter" at bounding box center [904, 715] width 104 height 23
click at [270, 223] on span "Material öffnen" at bounding box center [292, 222] width 51 height 9
click at [892, 725] on span "Abschließen und weiter" at bounding box center [904, 715] width 104 height 23
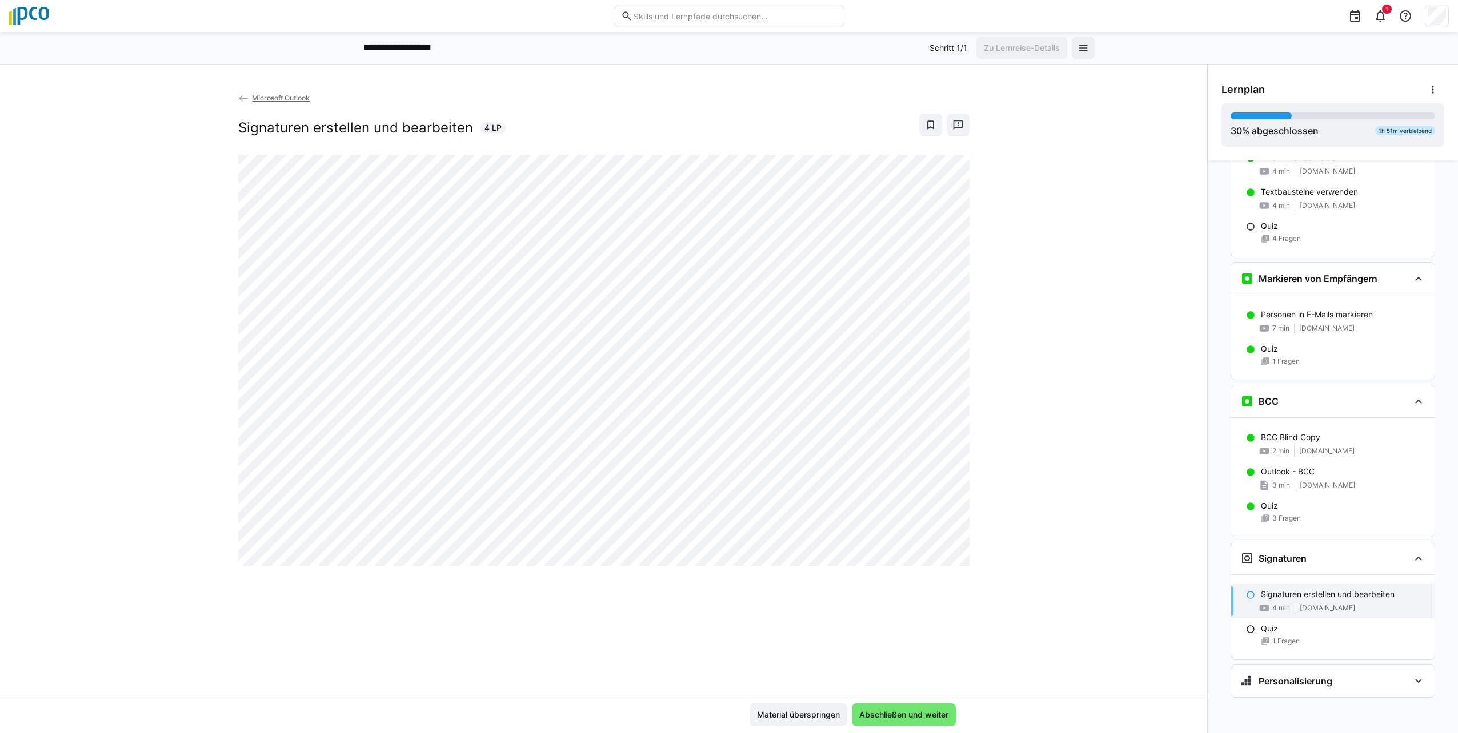
click at [1293, 603] on div "4 min [DOMAIN_NAME]" at bounding box center [1343, 608] width 165 height 11
